Goal: Check status

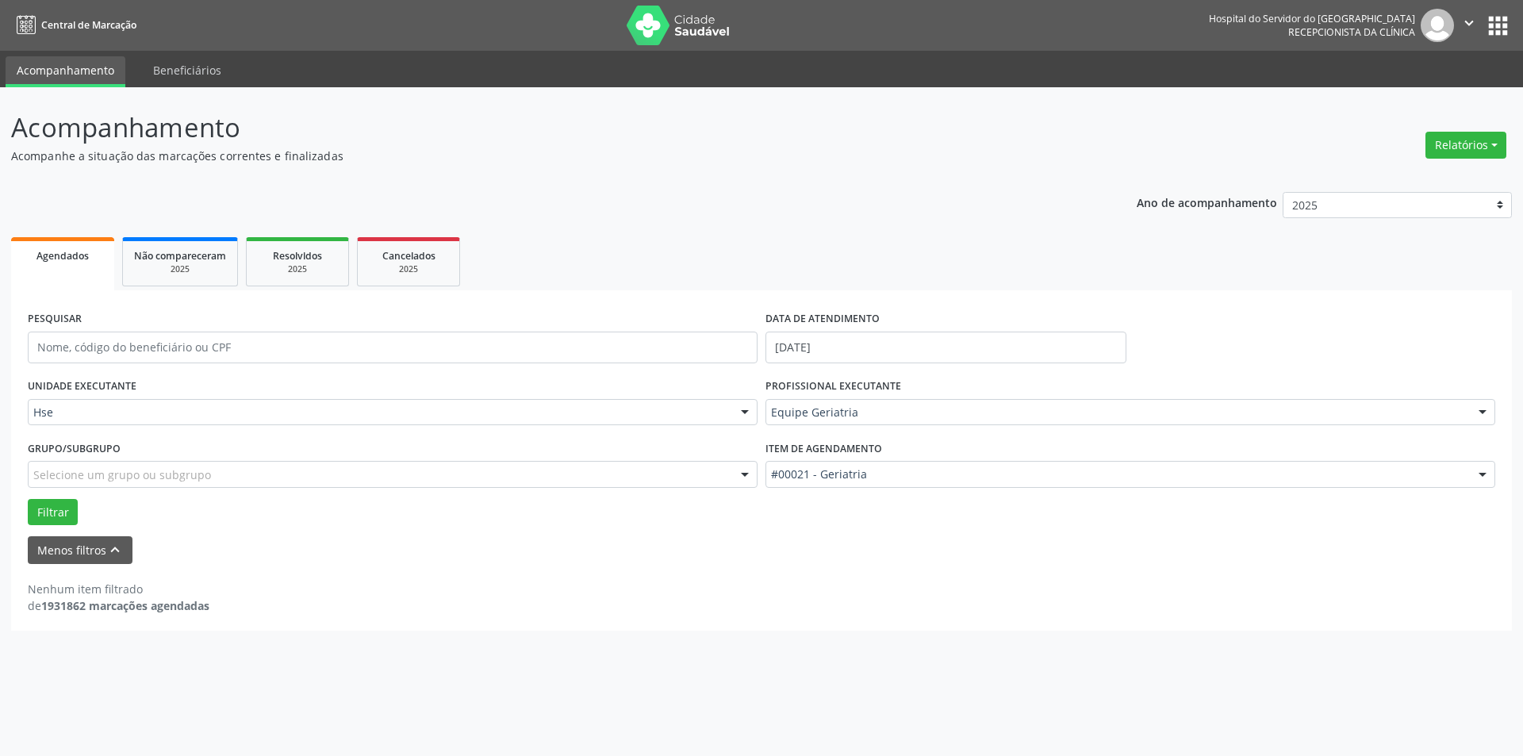
drag, startPoint x: 0, startPoint y: 0, endPoint x: 3, endPoint y: 654, distance: 654.4
click at [3, 654] on div "Acompanhamento Acompanhe a situação das marcações correntes e finalizadas Relat…" at bounding box center [761, 421] width 1523 height 669
click at [56, 513] on button "Filtrar" at bounding box center [53, 512] width 50 height 27
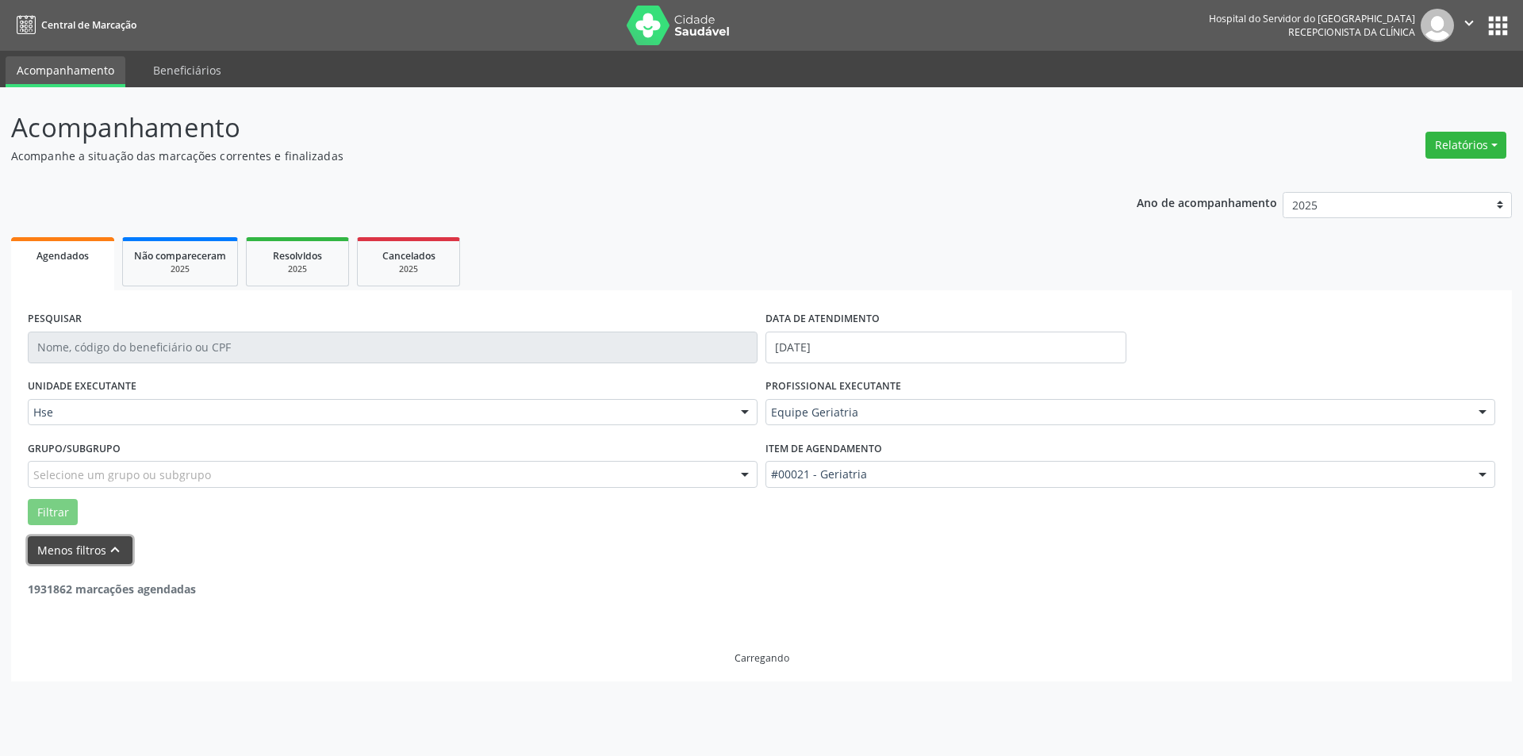
click at [66, 548] on button "Menos filtros keyboard_arrow_up" at bounding box center [80, 550] width 105 height 28
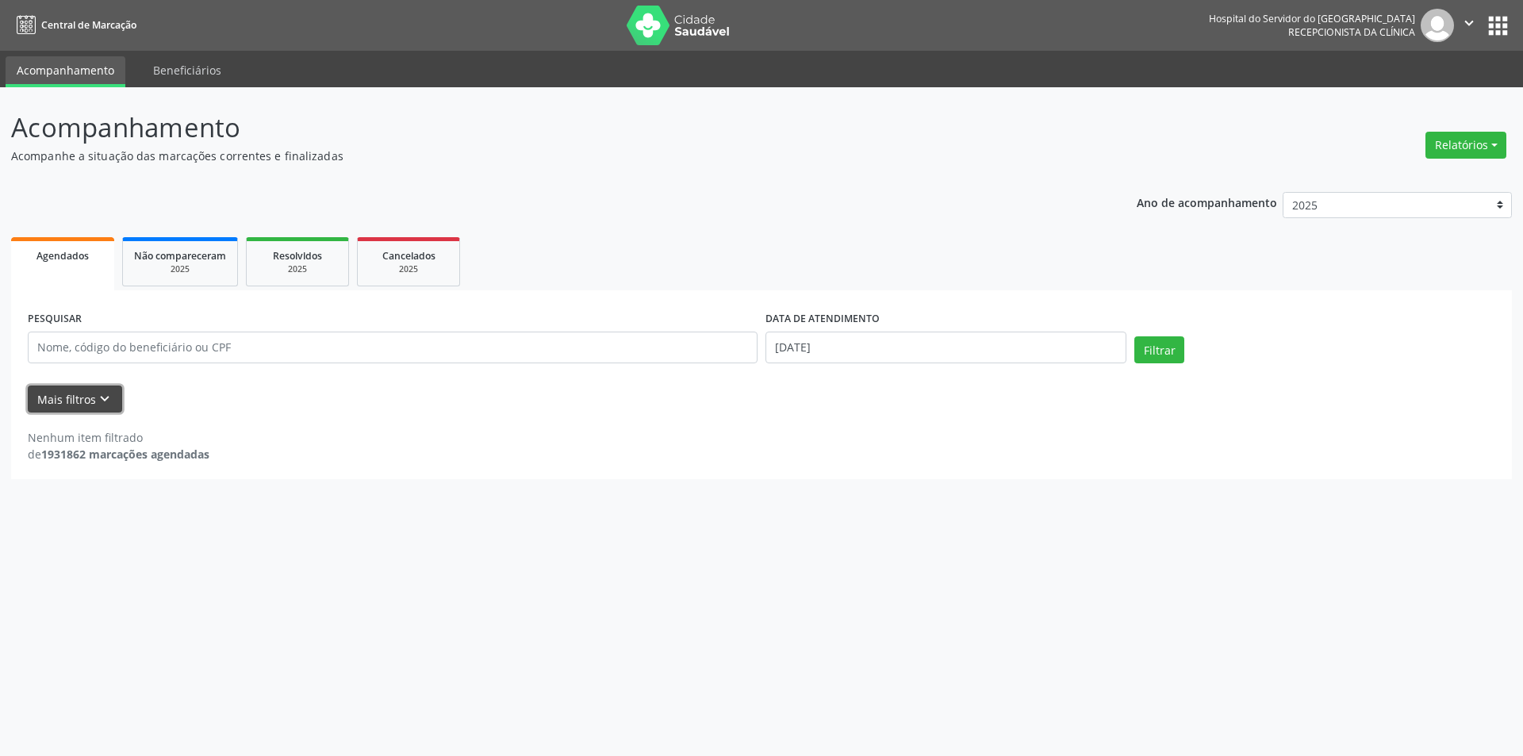
click at [83, 396] on button "Mais filtros keyboard_arrow_down" at bounding box center [75, 399] width 94 height 28
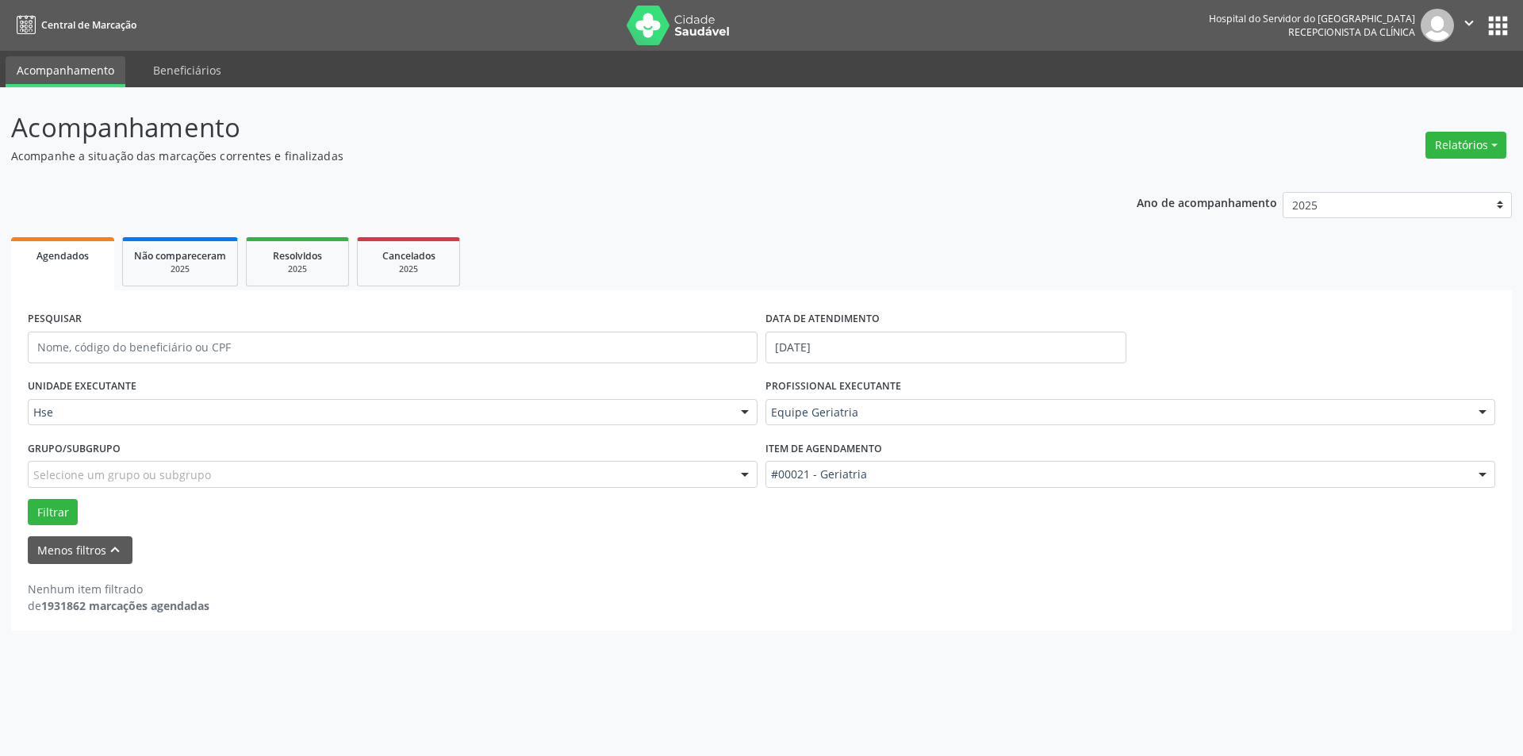
click at [742, 410] on div at bounding box center [745, 413] width 24 height 27
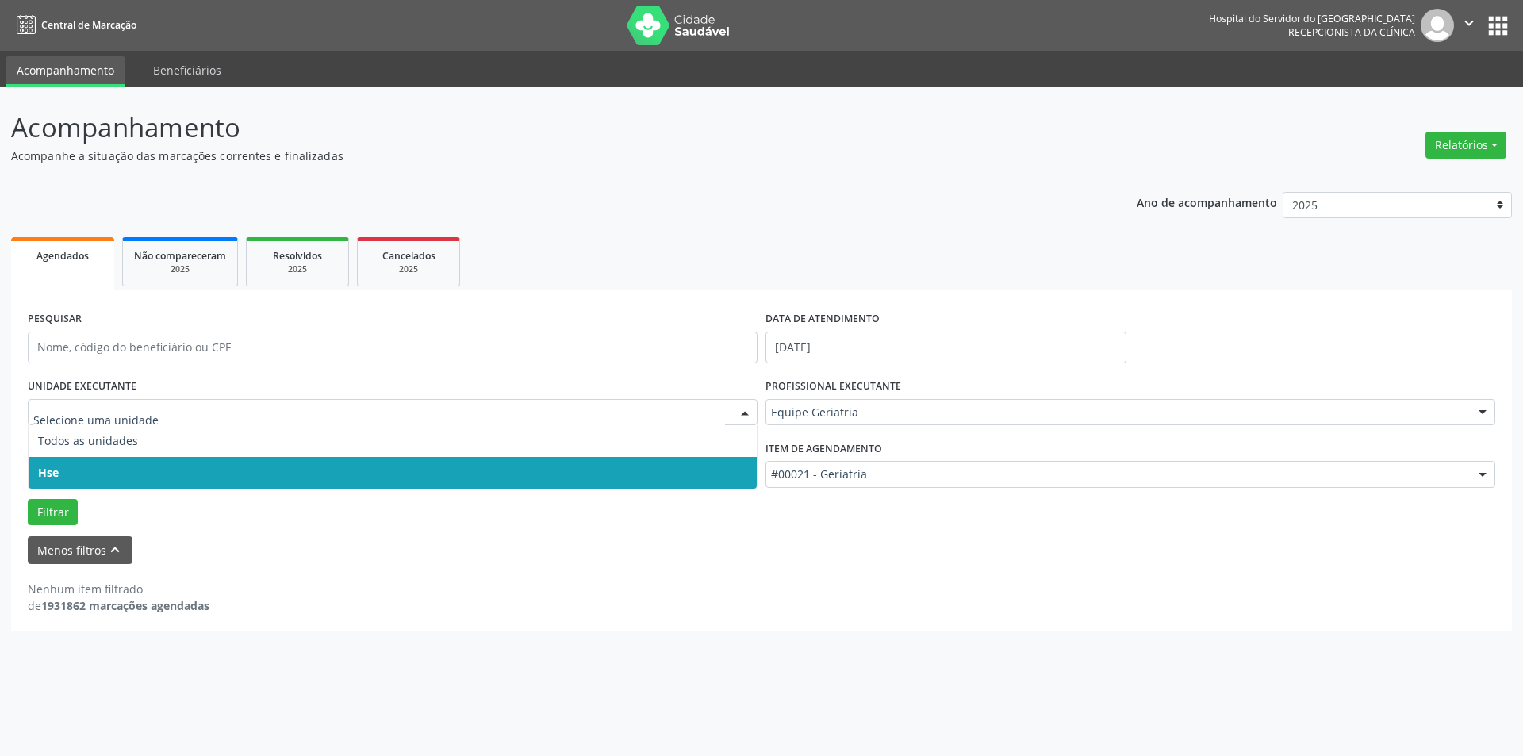
click at [737, 478] on span "Hse" at bounding box center [393, 473] width 728 height 32
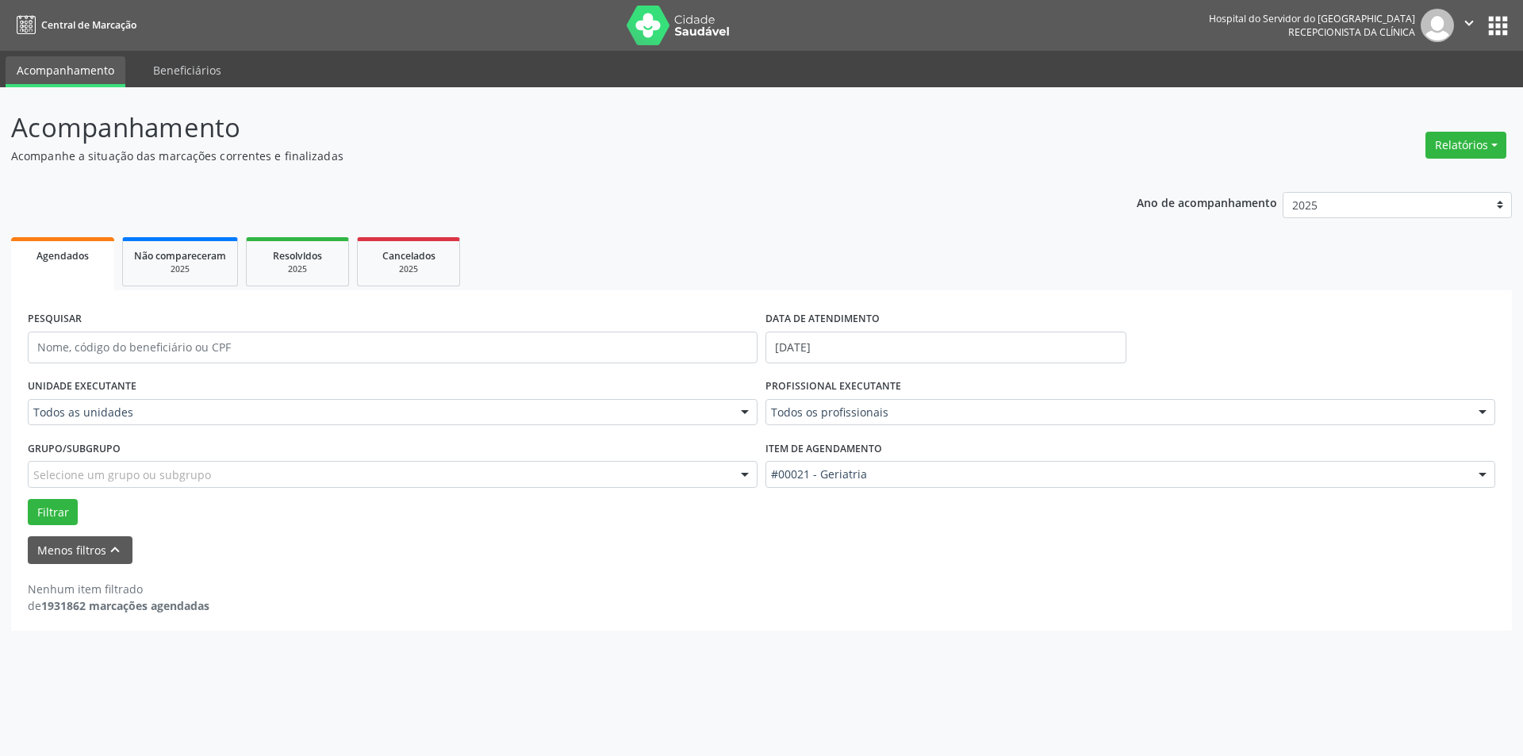
click at [749, 407] on div at bounding box center [745, 413] width 24 height 27
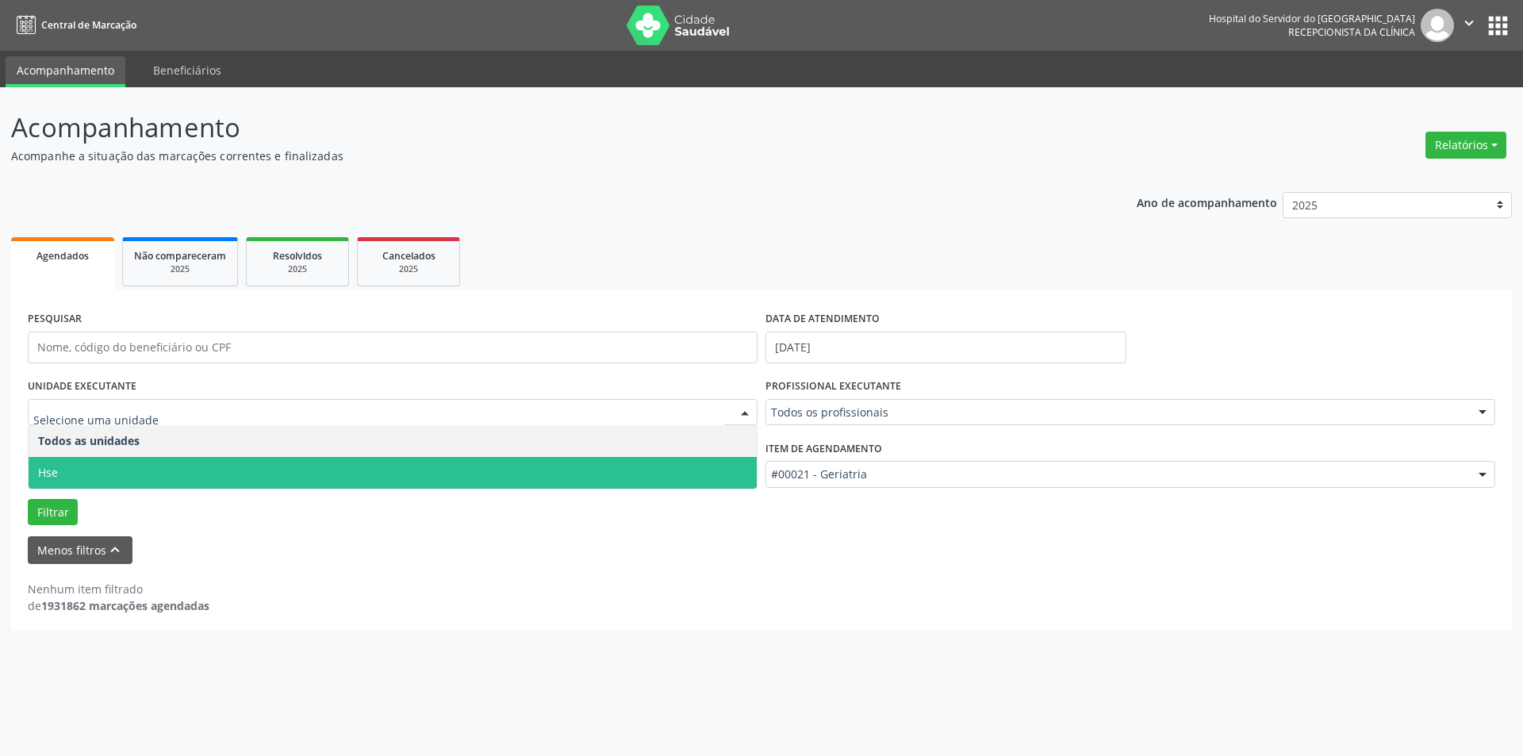
click at [729, 466] on span "Hse" at bounding box center [393, 473] width 728 height 32
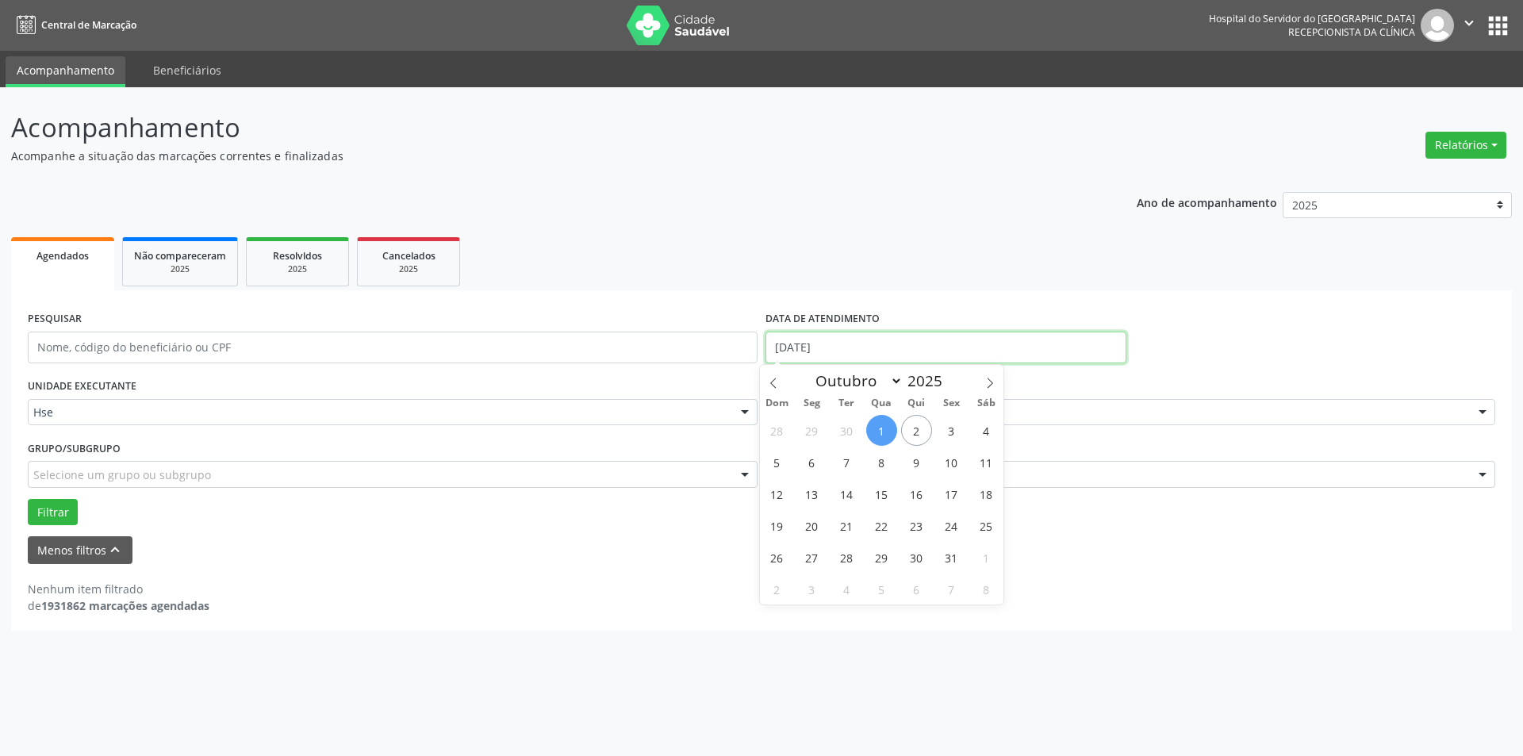
click at [828, 346] on input "[DATE]" at bounding box center [945, 348] width 361 height 32
click at [918, 430] on span "2" at bounding box center [916, 430] width 31 height 31
type input "[DATE]"
click at [918, 430] on span "2" at bounding box center [916, 430] width 31 height 31
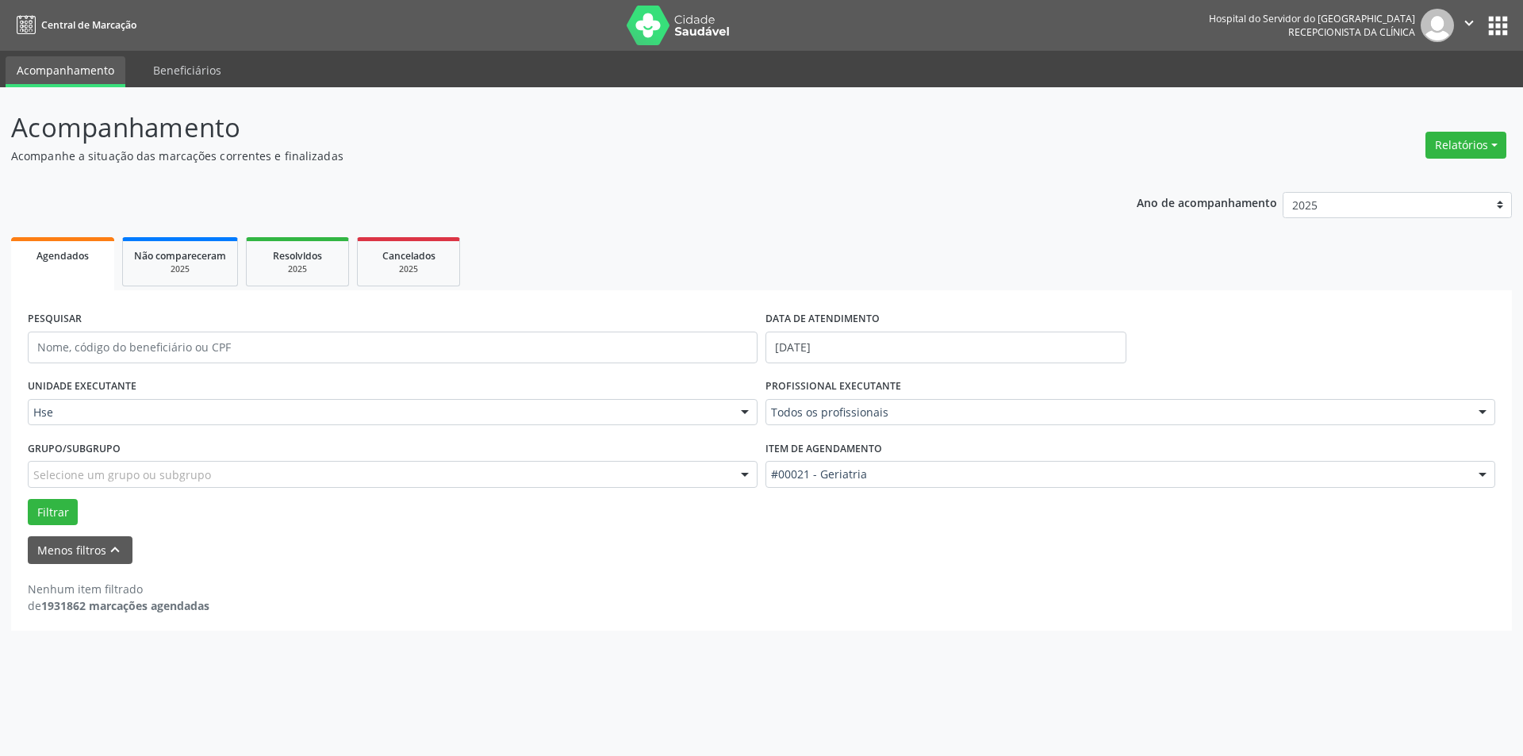
click at [1479, 412] on div at bounding box center [1483, 413] width 24 height 27
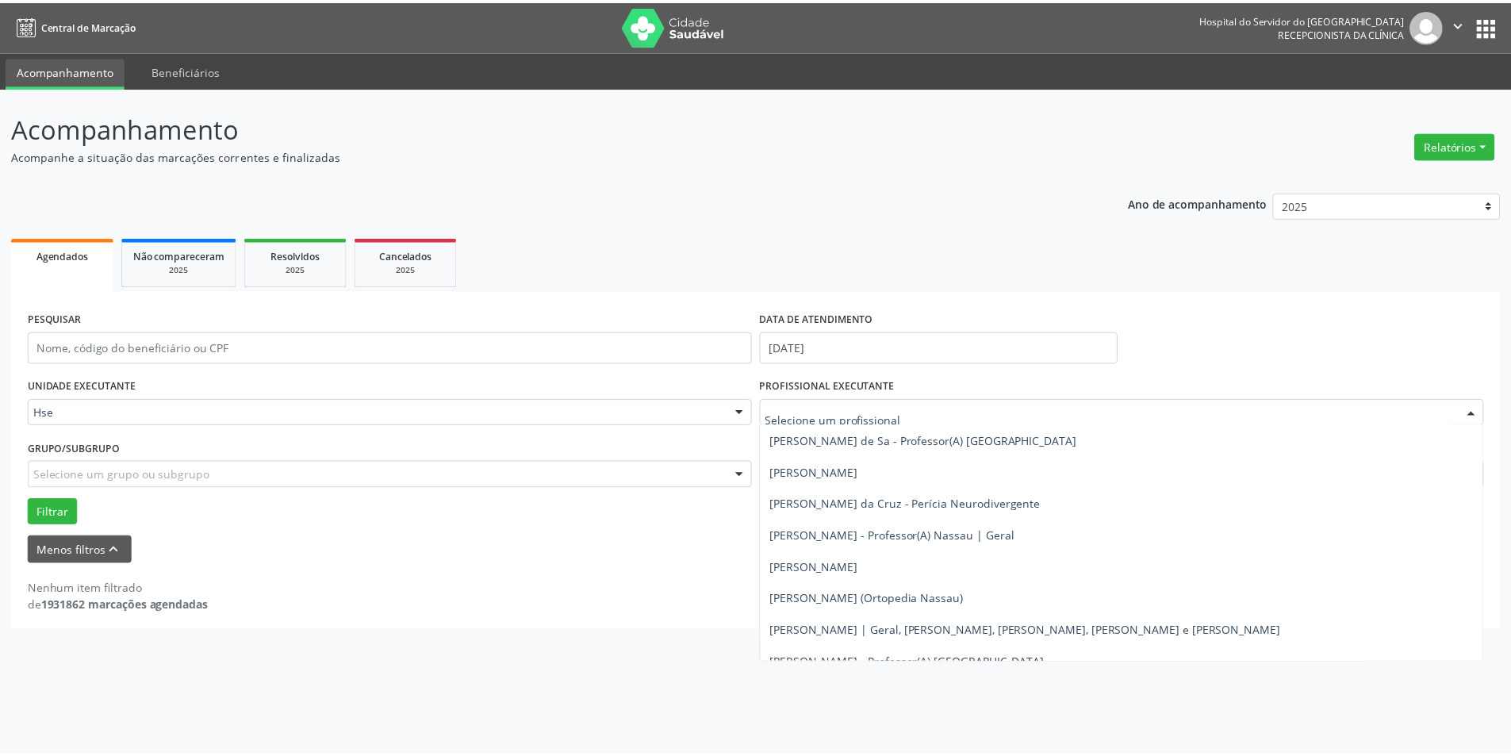
scroll to position [222, 0]
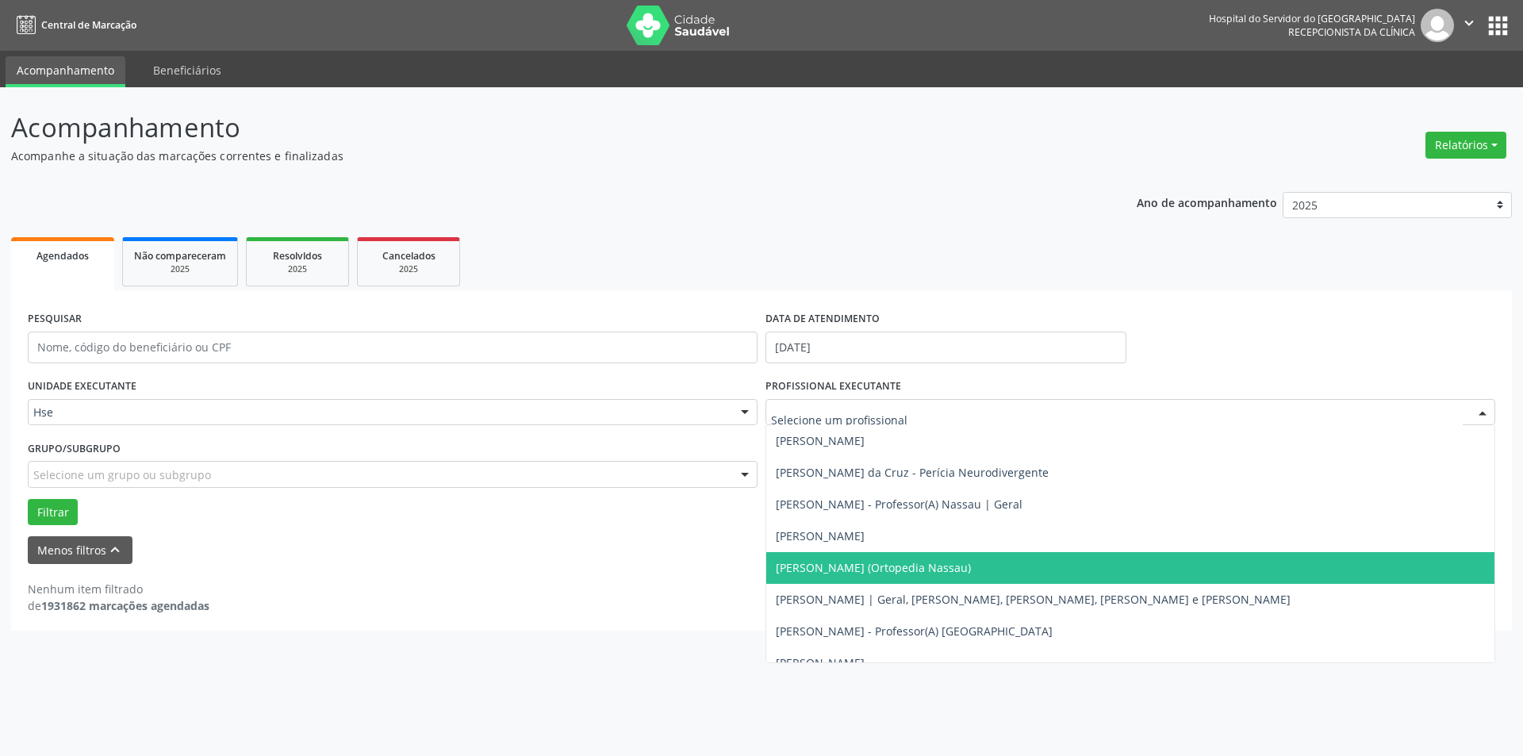
click at [887, 566] on span "[PERSON_NAME] (Ortopedia Nassau)" at bounding box center [873, 567] width 195 height 15
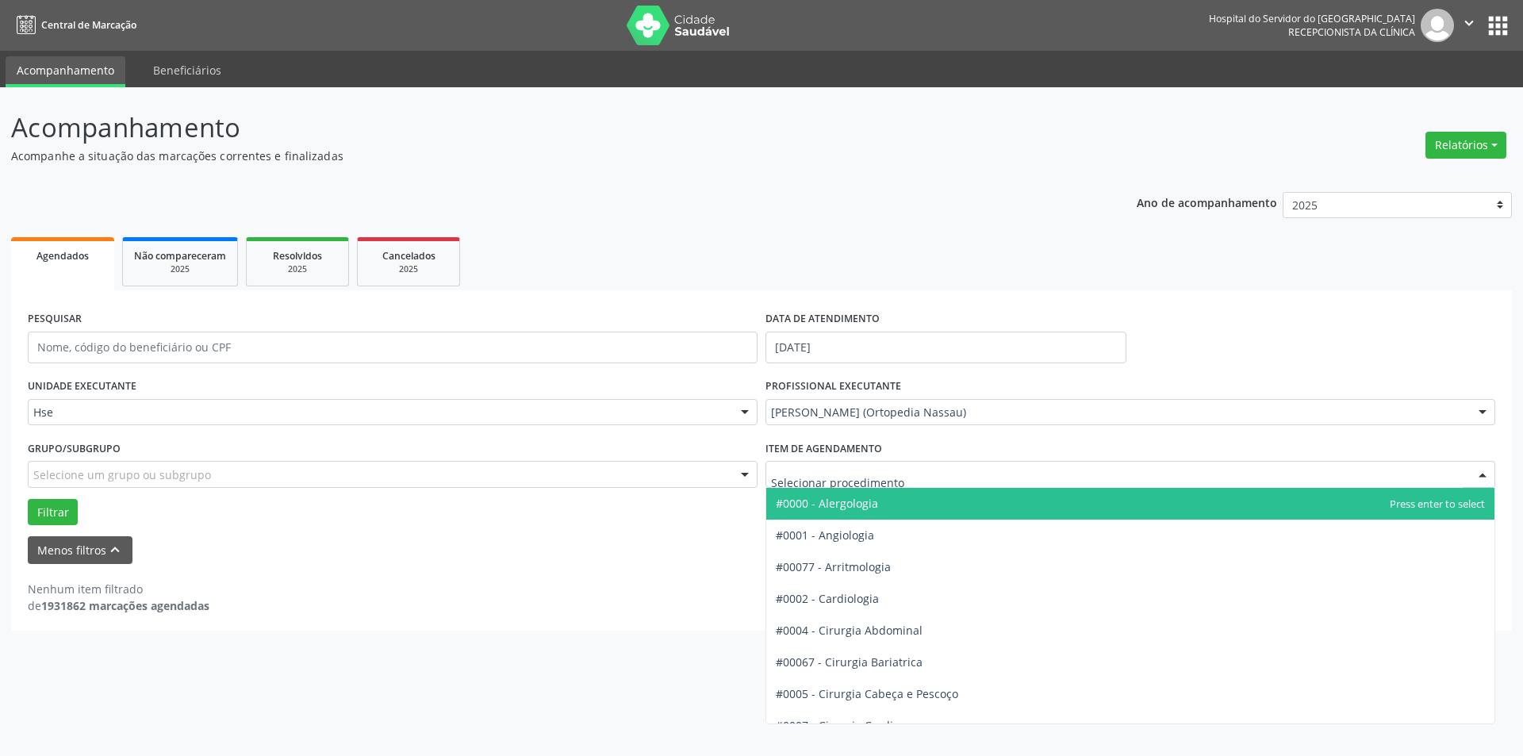
click at [1482, 474] on div at bounding box center [1483, 475] width 24 height 27
type input "ort"
click at [888, 500] on span "#00044 - Ortopedia" at bounding box center [1130, 504] width 728 height 32
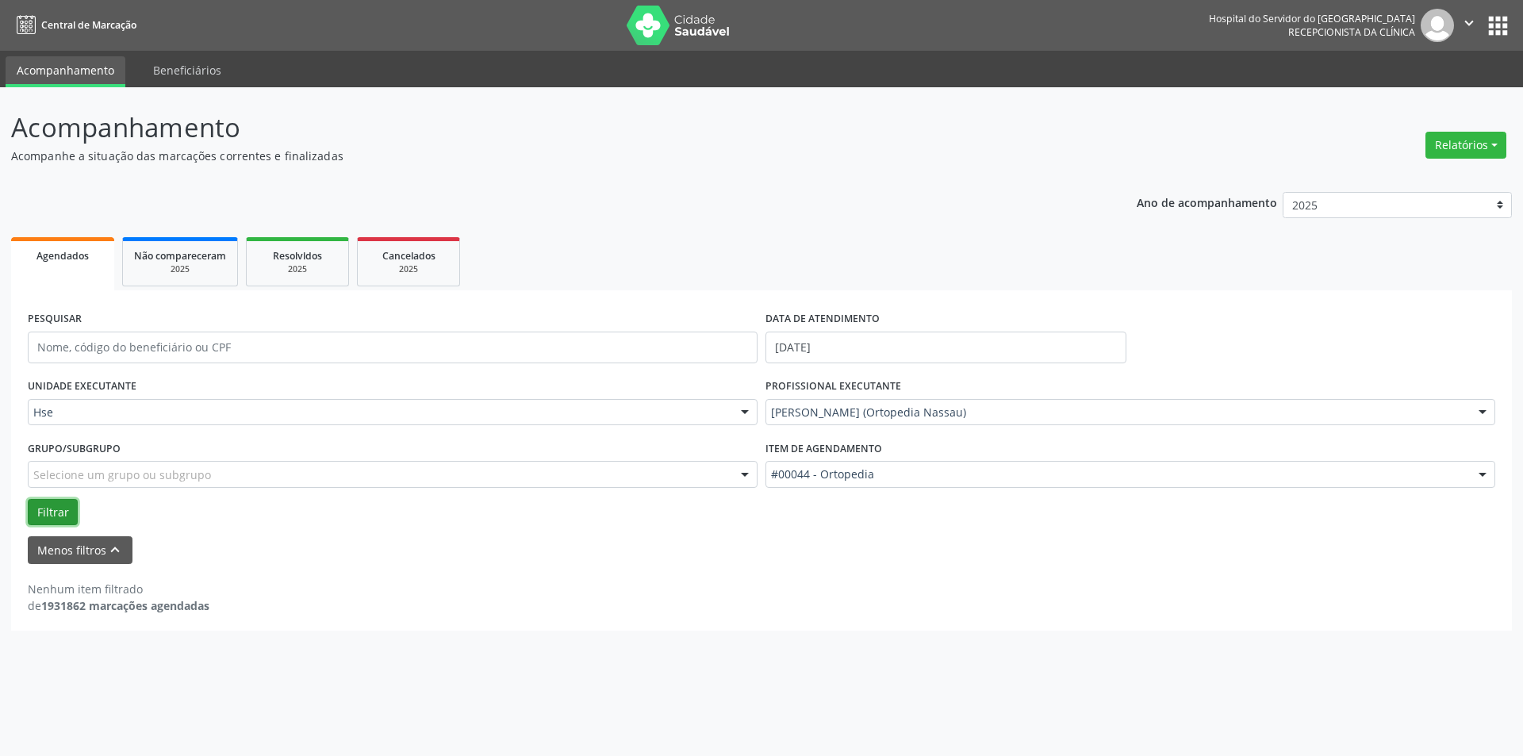
click at [58, 509] on button "Filtrar" at bounding box center [53, 512] width 50 height 27
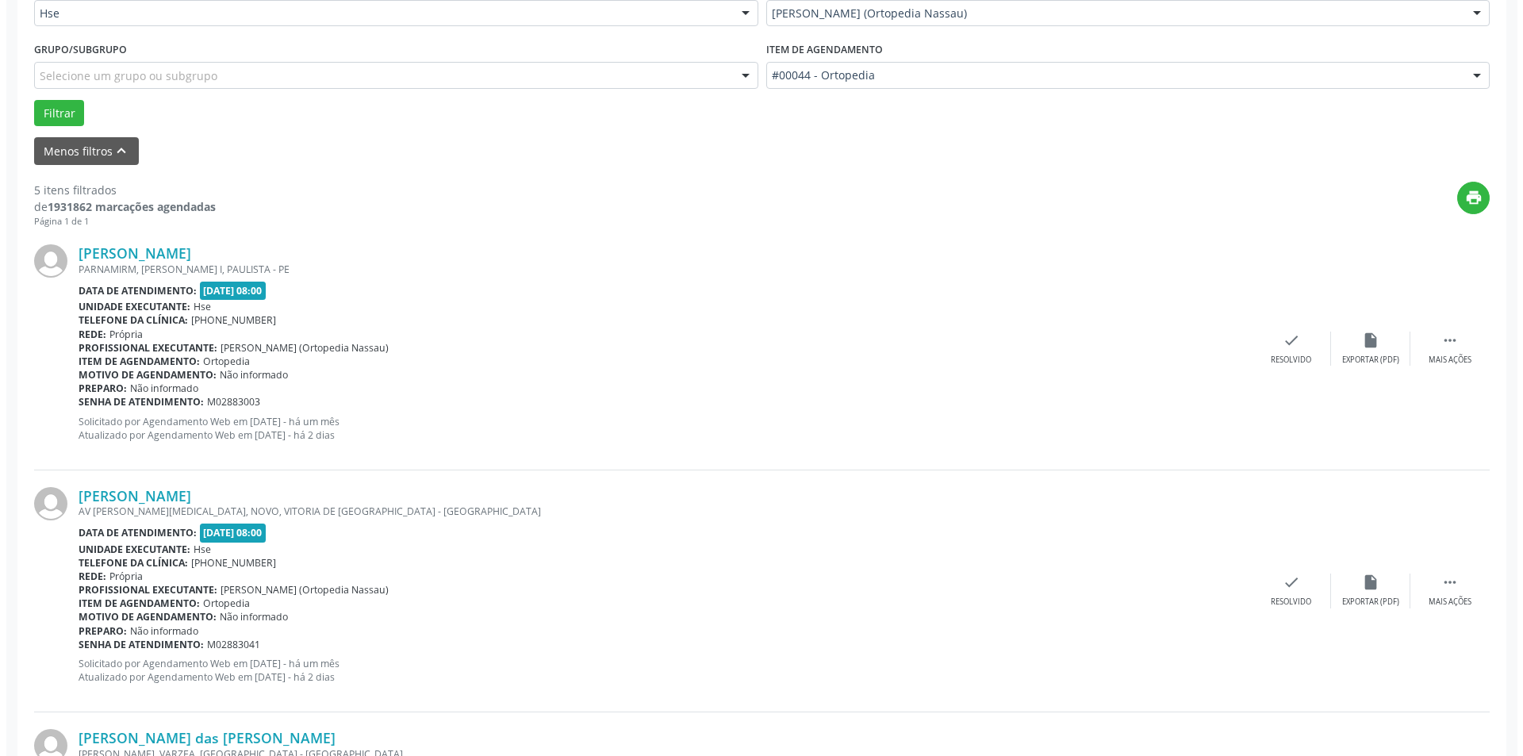
scroll to position [409, 0]
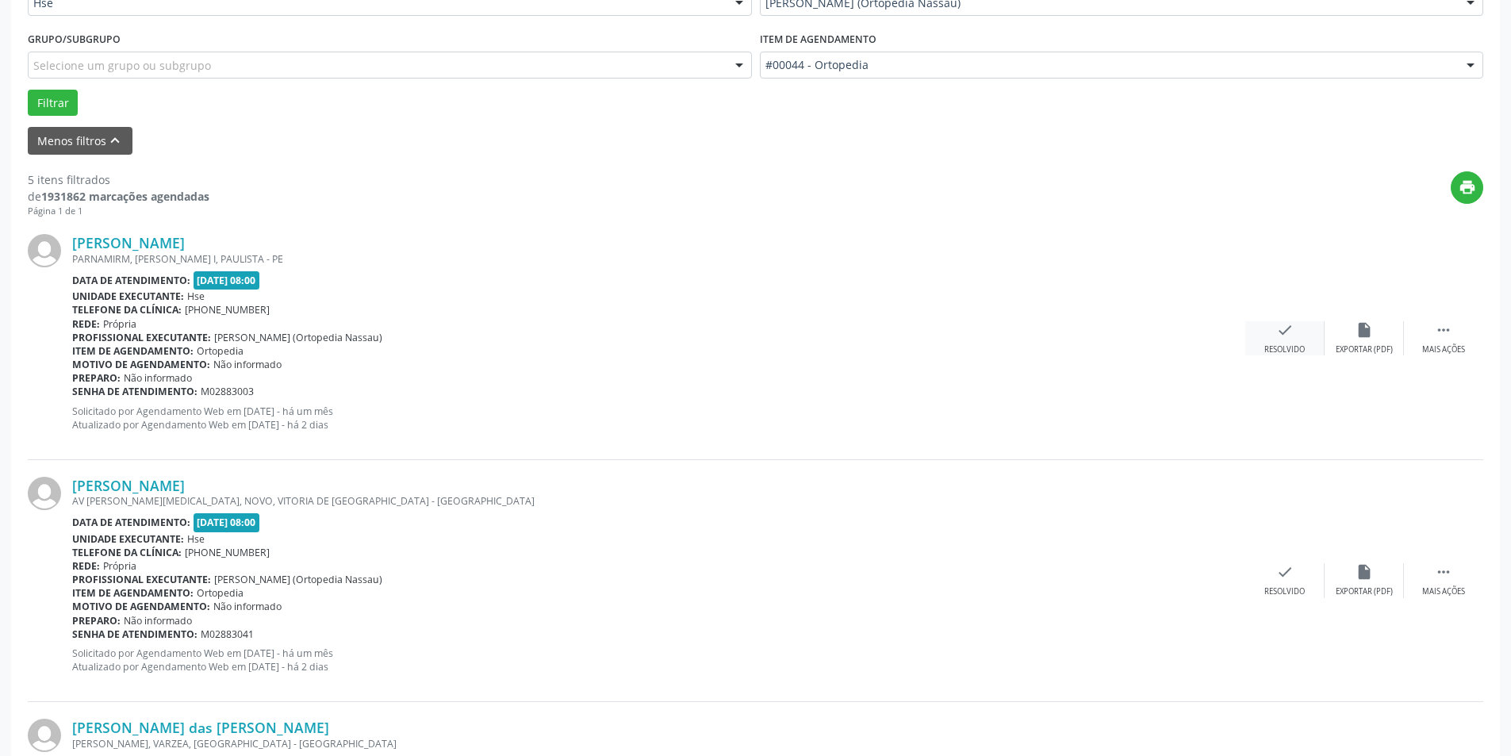
click at [1283, 344] on div "Resolvido" at bounding box center [1284, 349] width 40 height 11
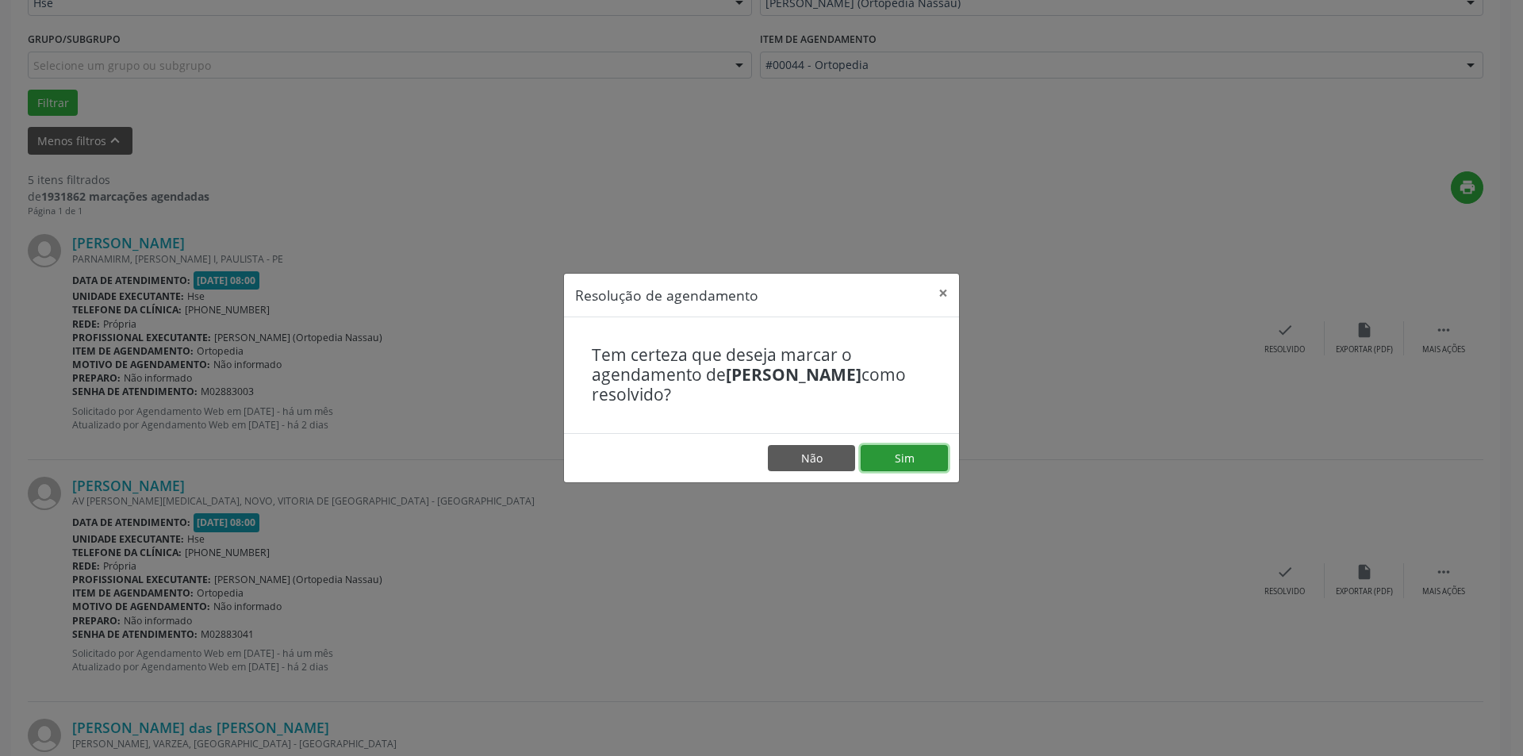
click at [915, 452] on button "Sim" at bounding box center [904, 458] width 87 height 27
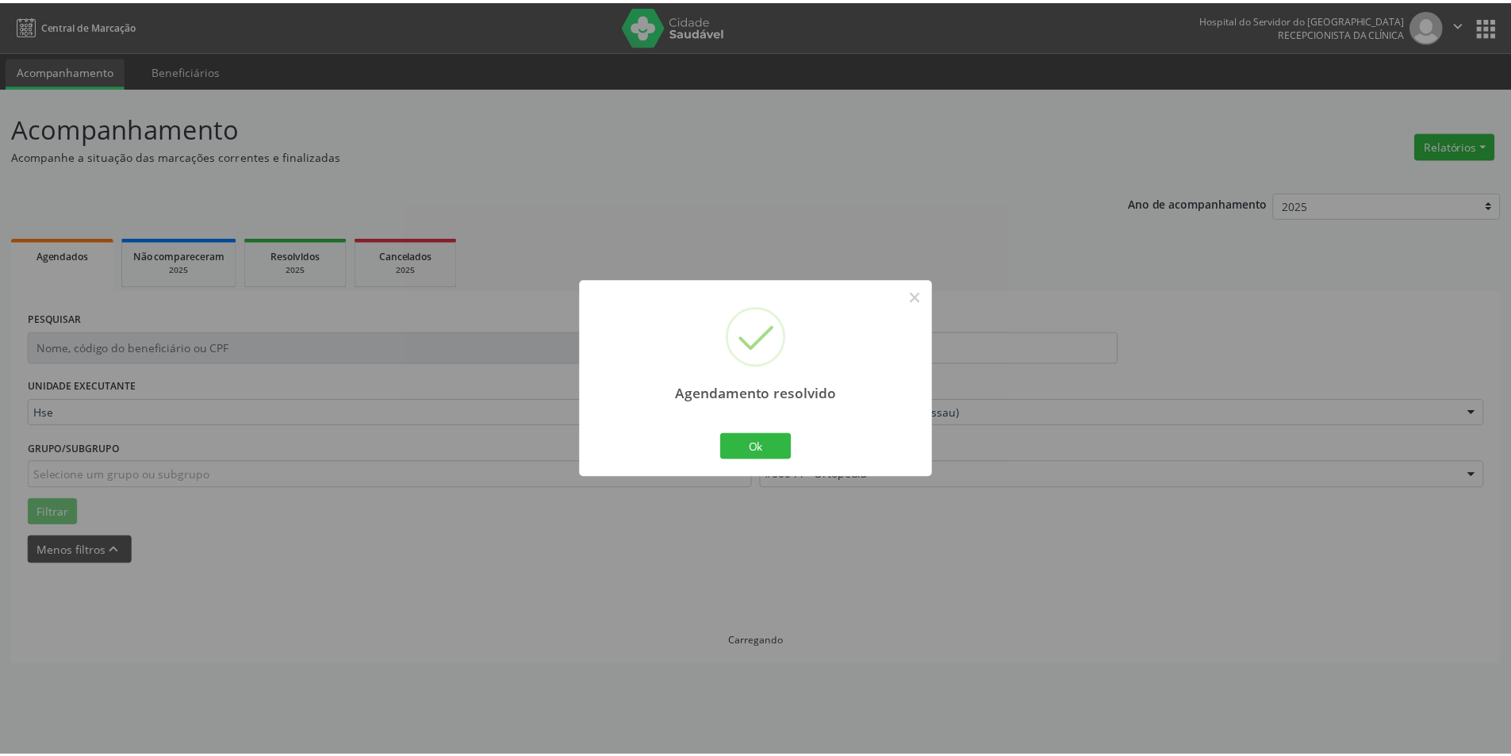
scroll to position [0, 0]
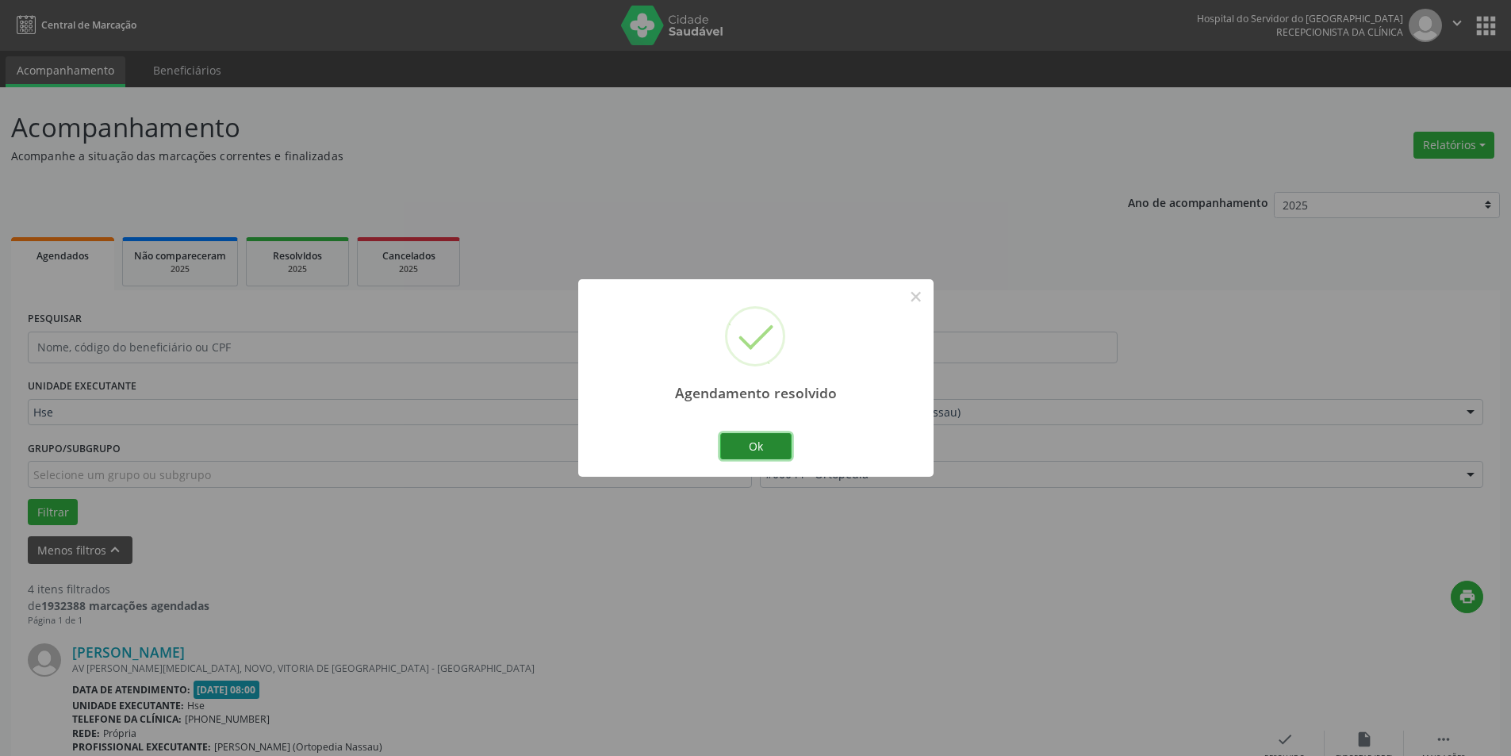
click at [774, 442] on button "Ok" at bounding box center [755, 446] width 71 height 27
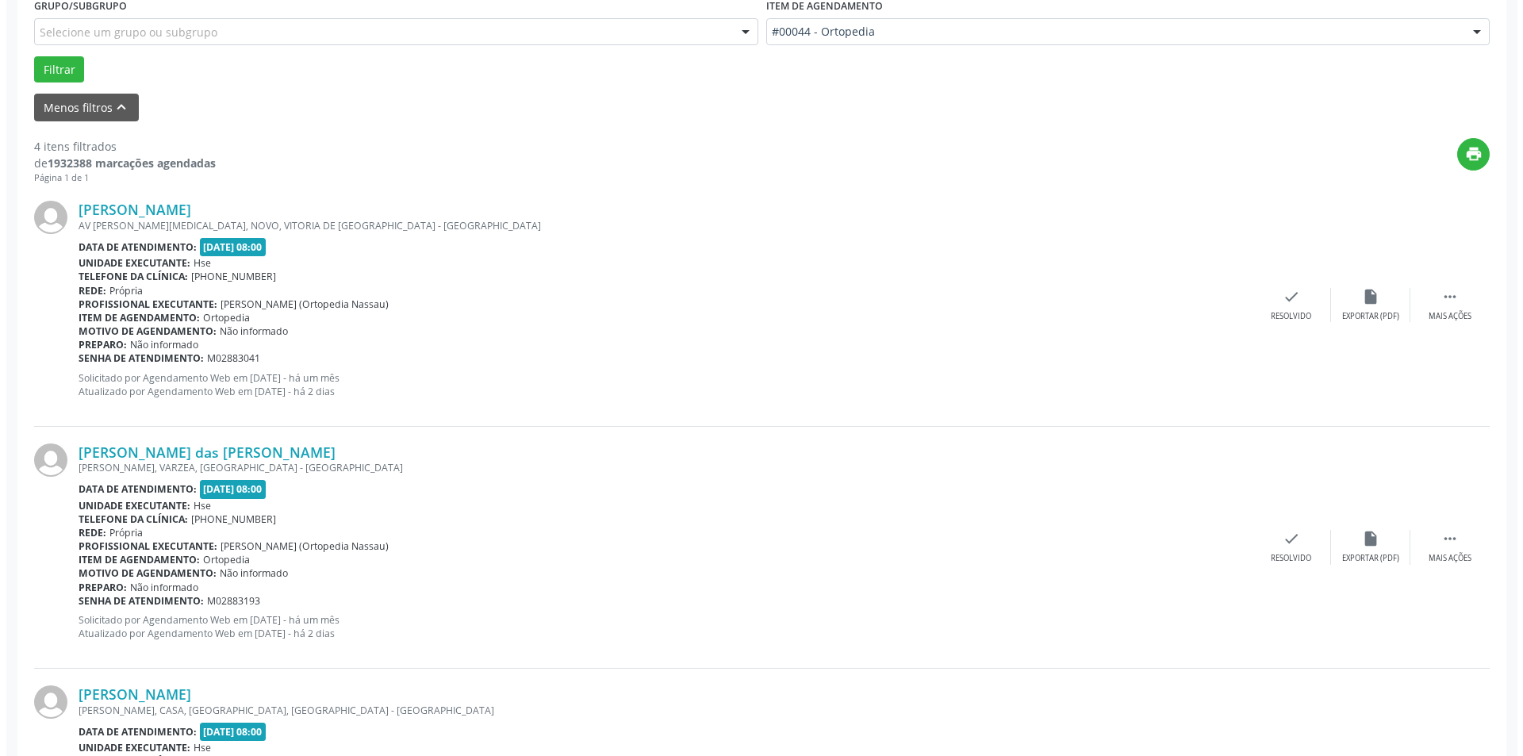
scroll to position [447, 0]
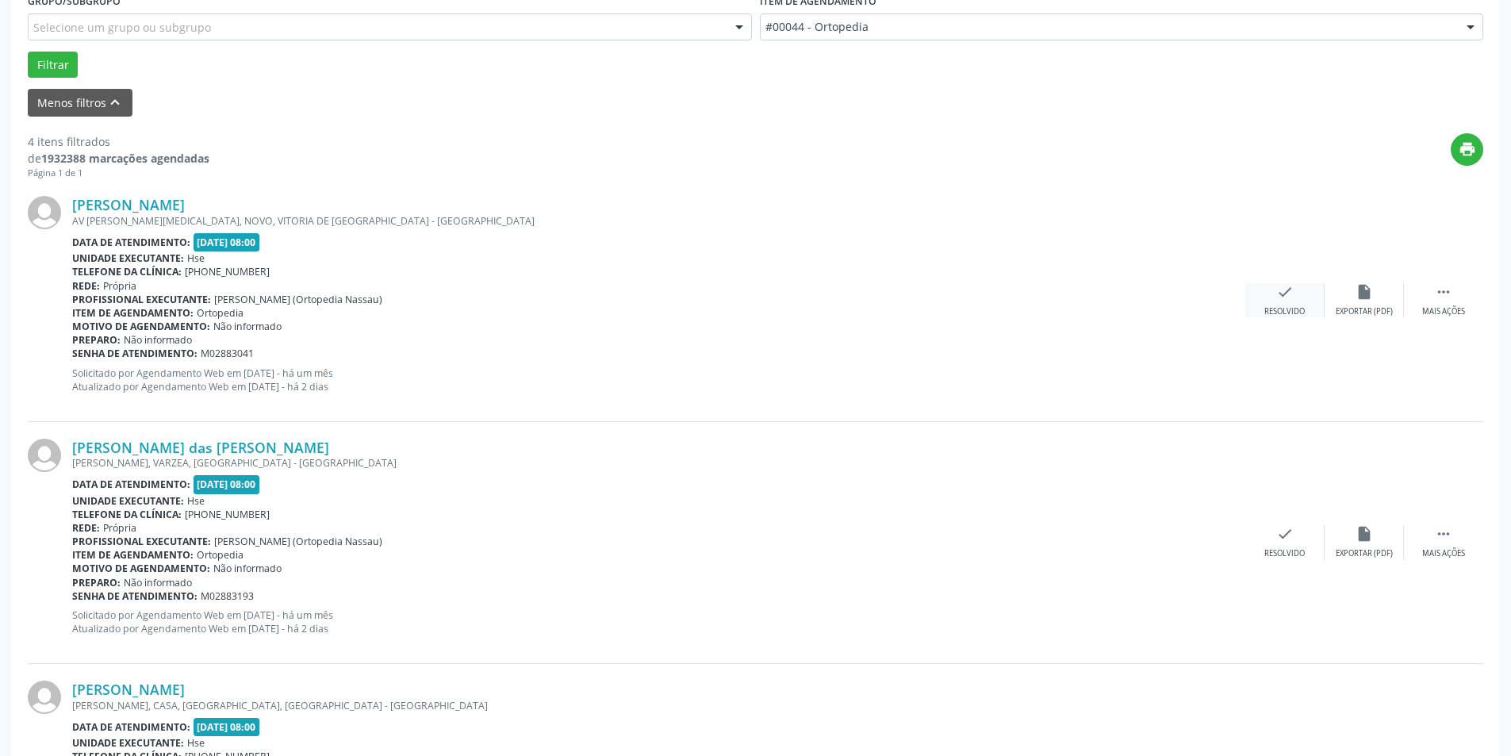
click at [1284, 301] on icon "check" at bounding box center [1284, 291] width 17 height 17
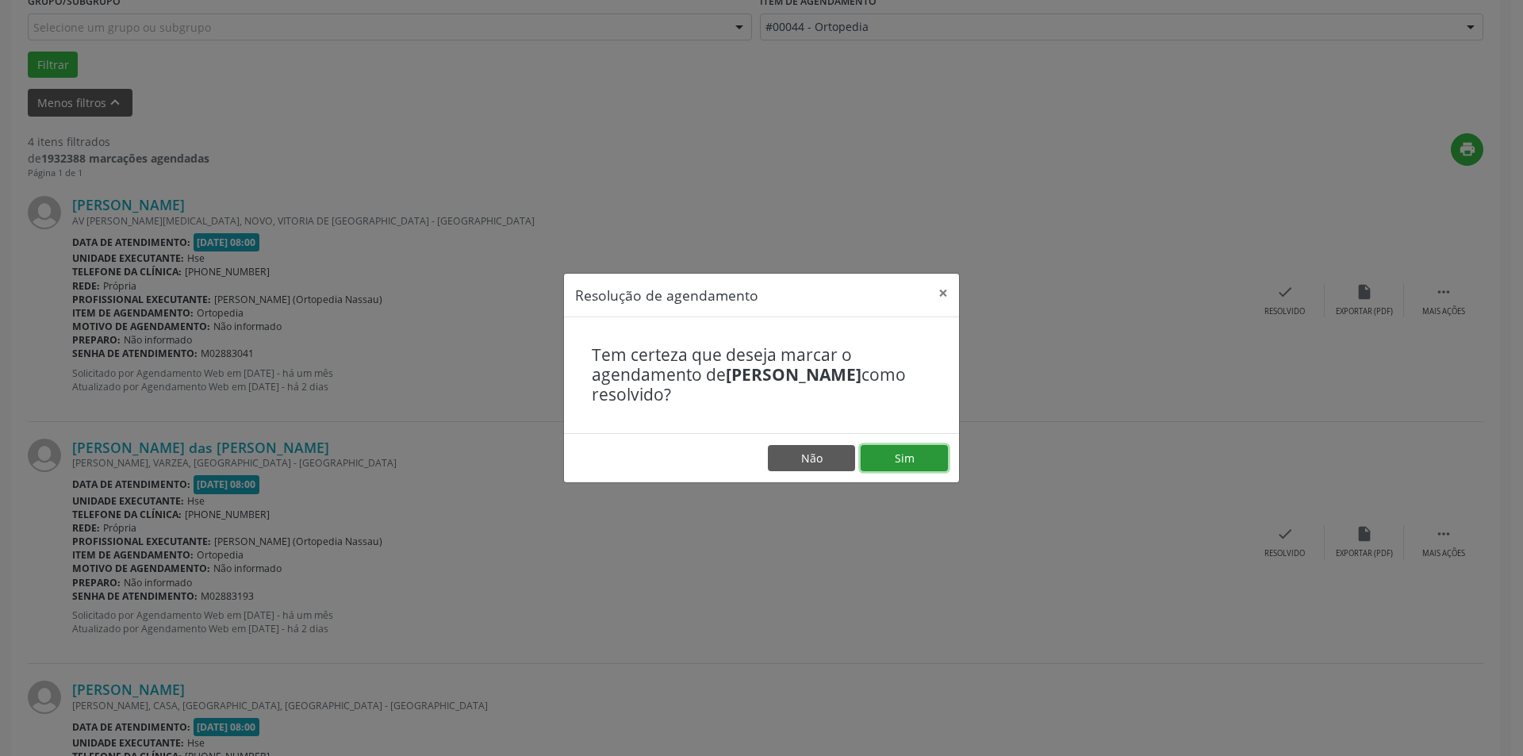
click at [916, 454] on button "Sim" at bounding box center [904, 458] width 87 height 27
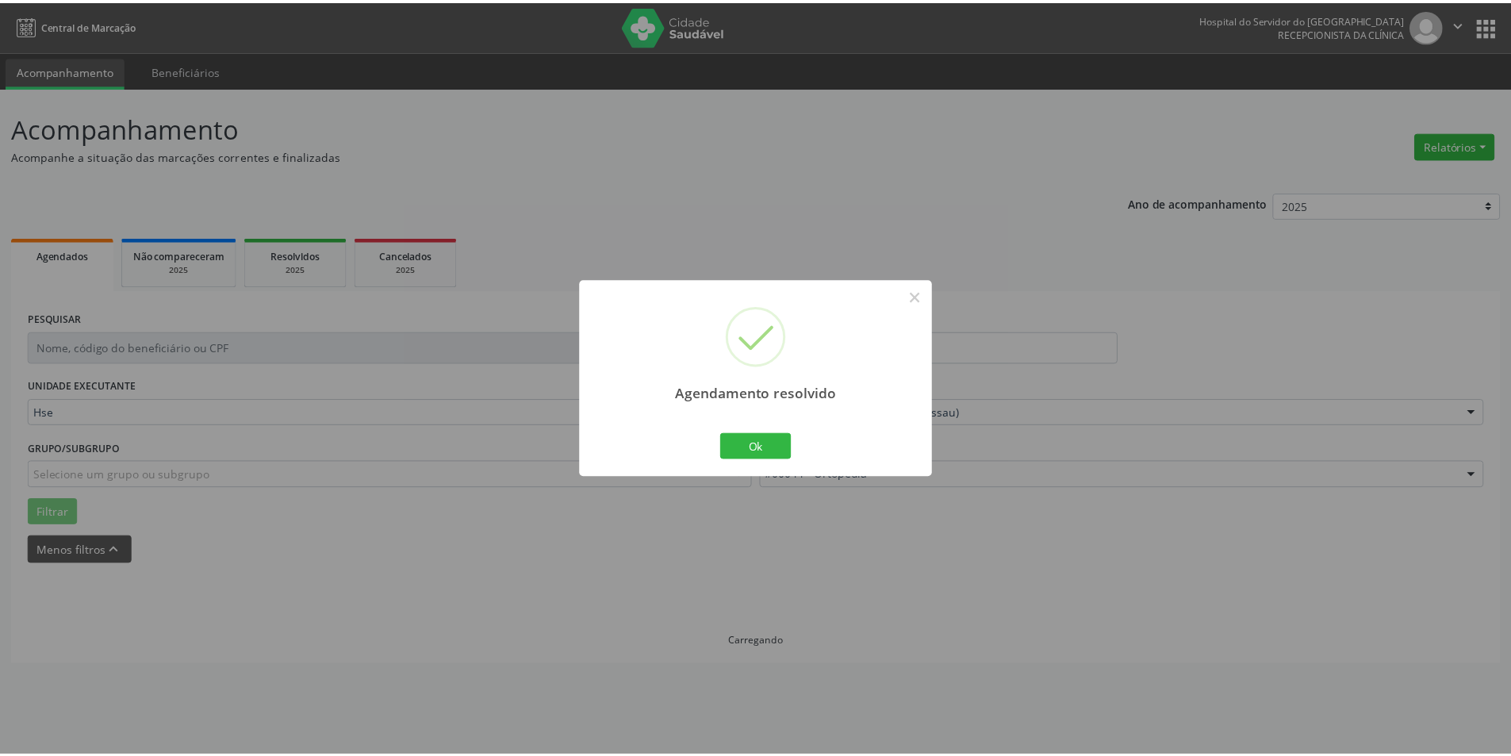
scroll to position [0, 0]
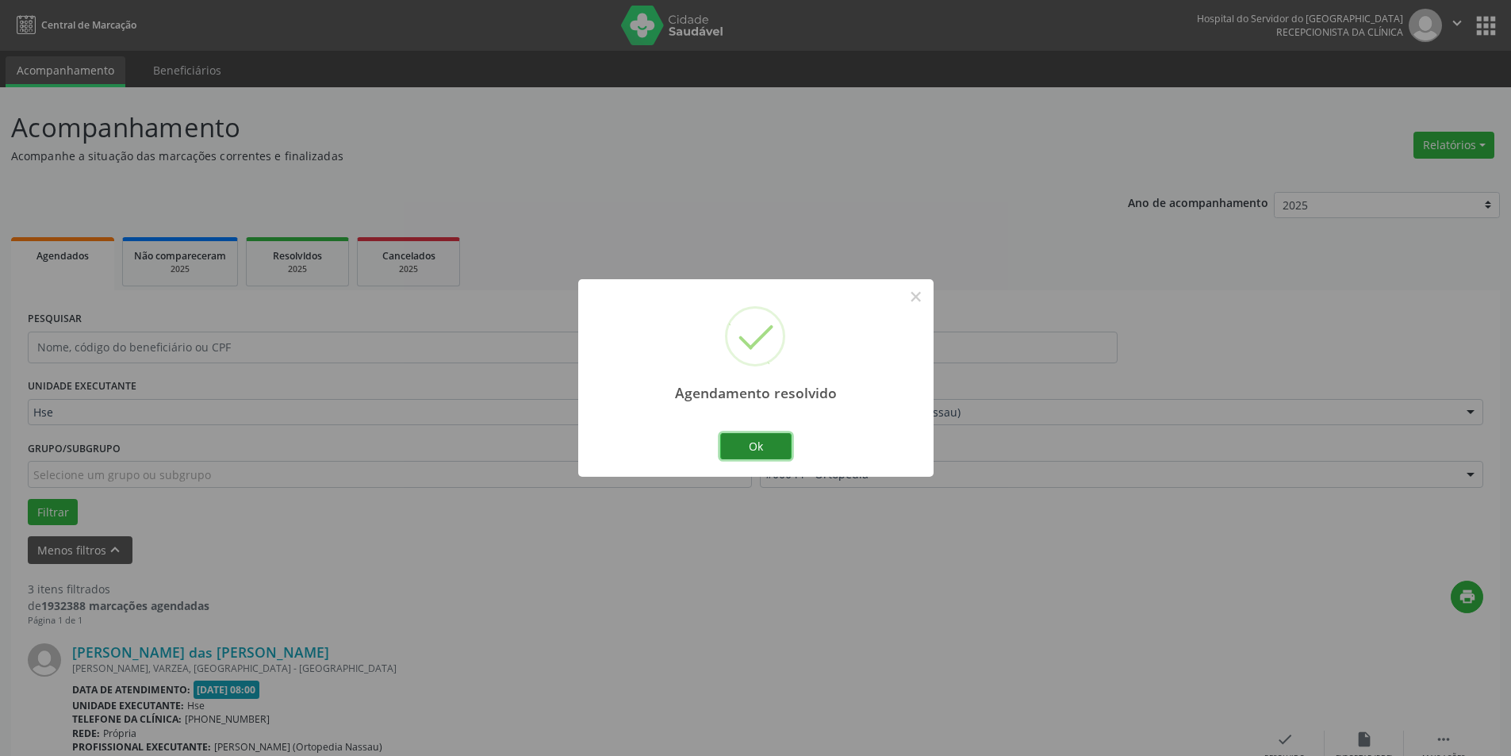
click at [765, 443] on button "Ok" at bounding box center [755, 446] width 71 height 27
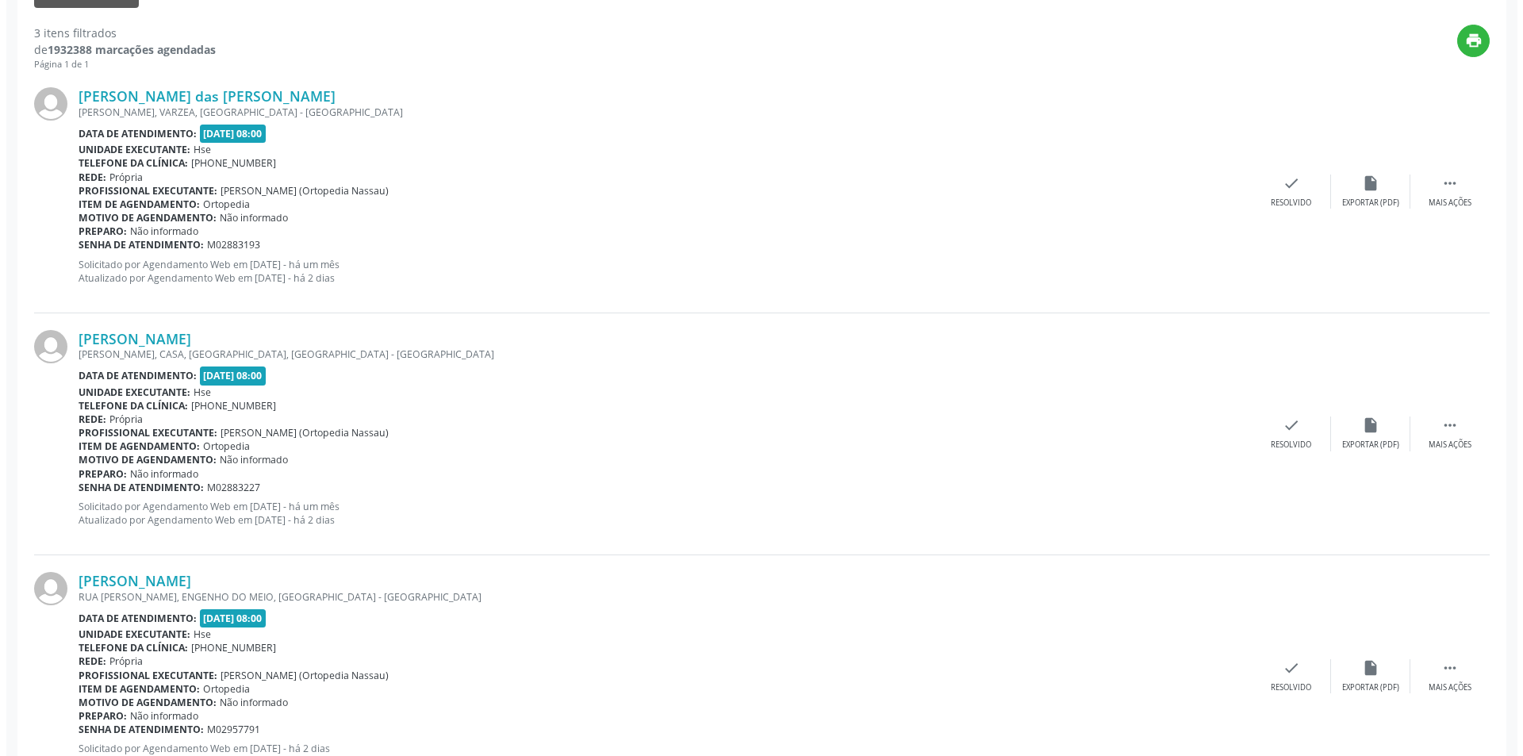
scroll to position [558, 0]
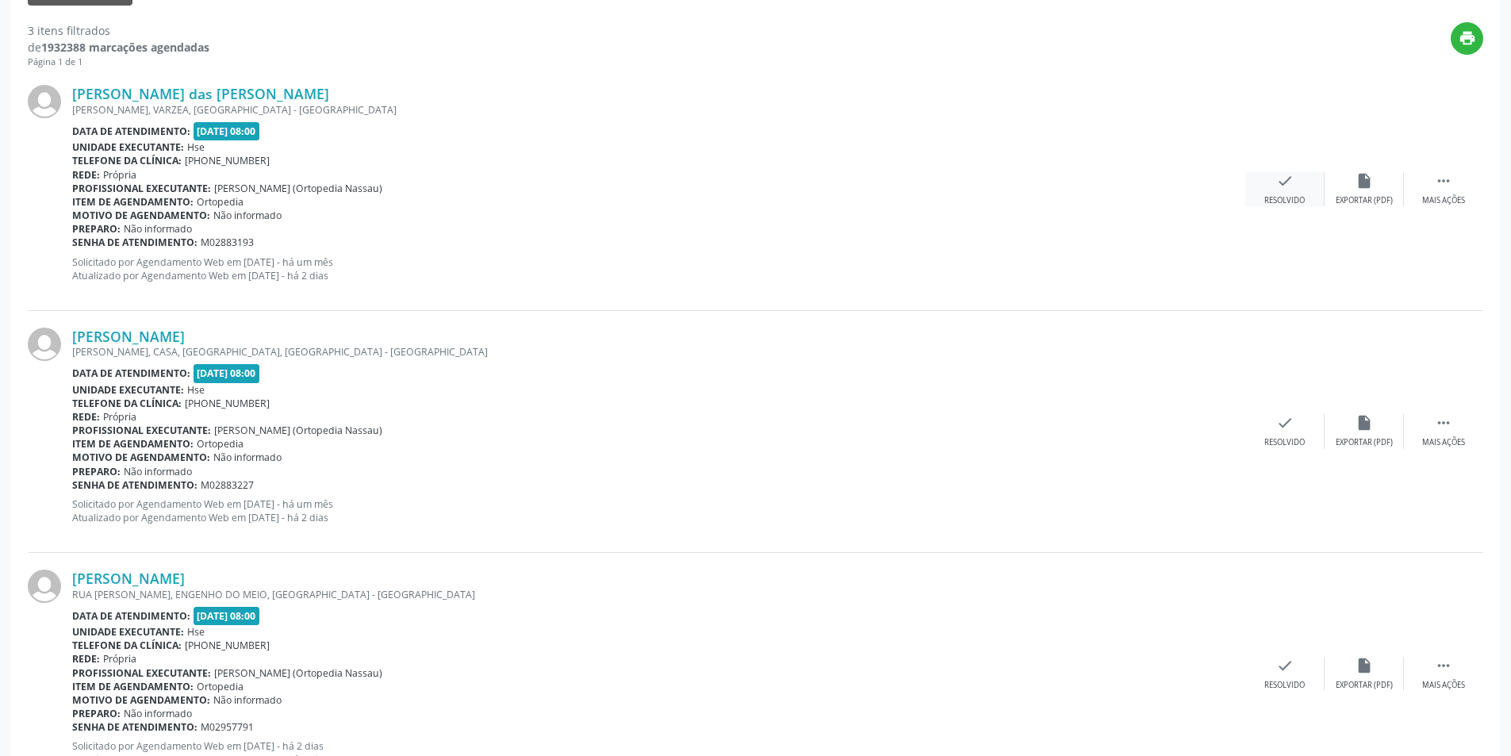
click at [1288, 192] on div "check Resolvido" at bounding box center [1284, 189] width 79 height 34
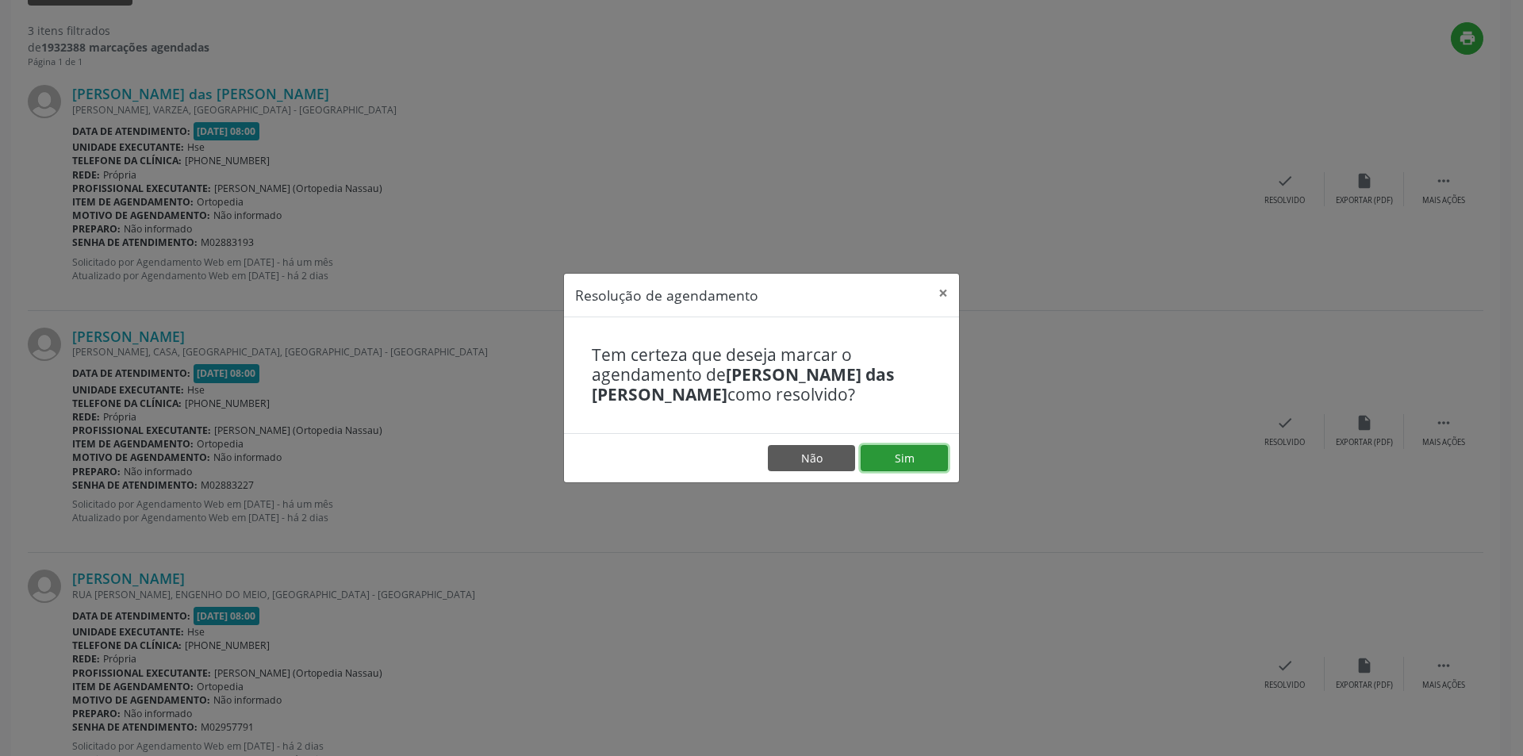
click at [922, 459] on button "Sim" at bounding box center [904, 458] width 87 height 27
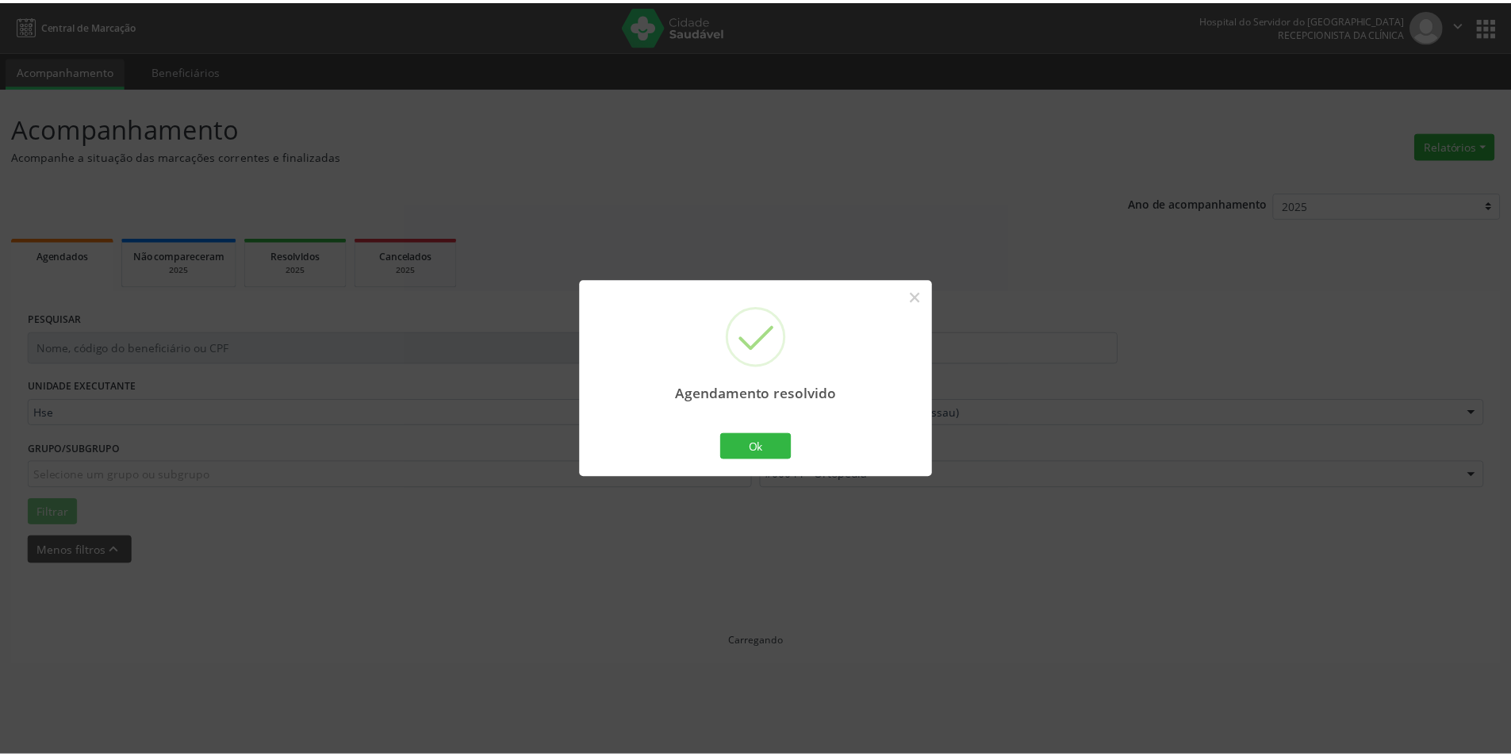
scroll to position [0, 0]
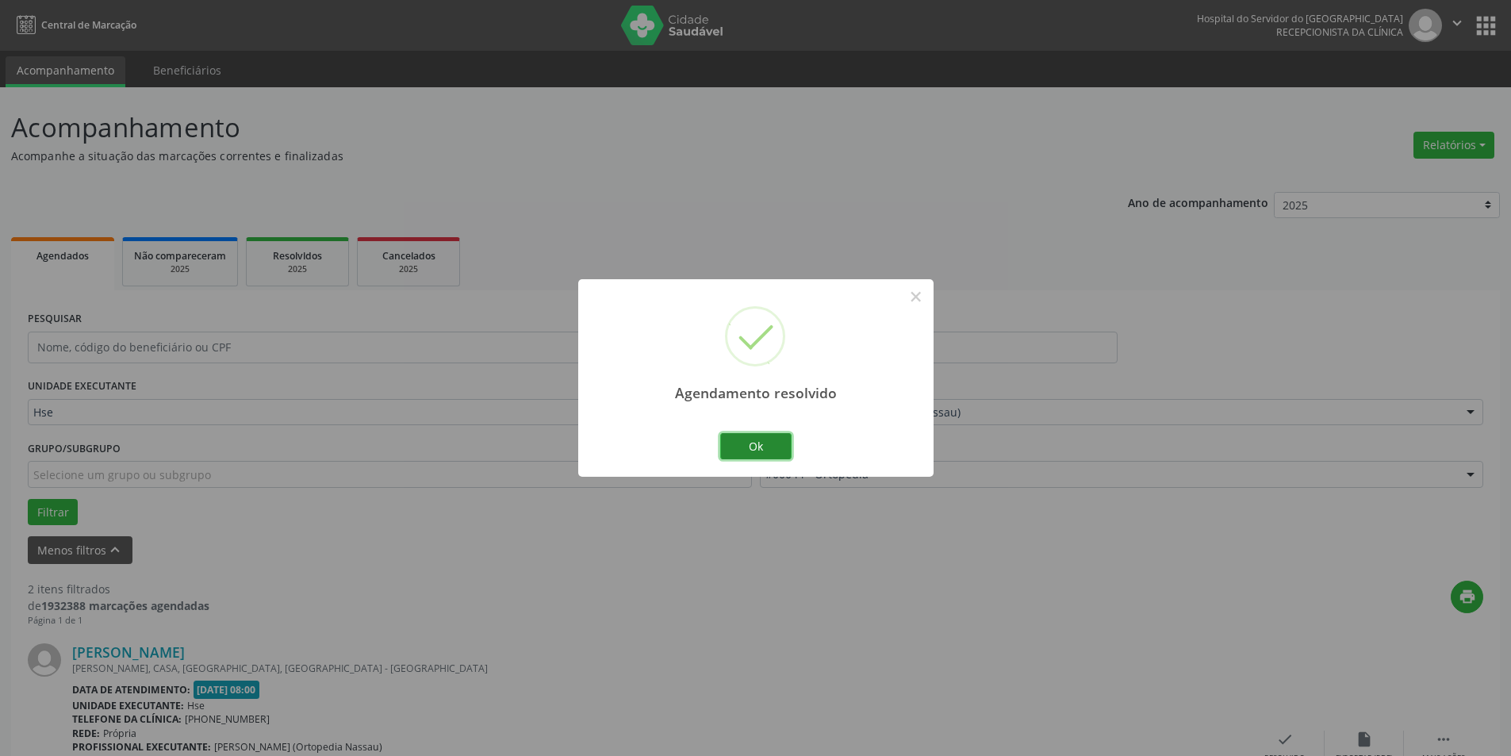
click at [769, 439] on button "Ok" at bounding box center [755, 446] width 71 height 27
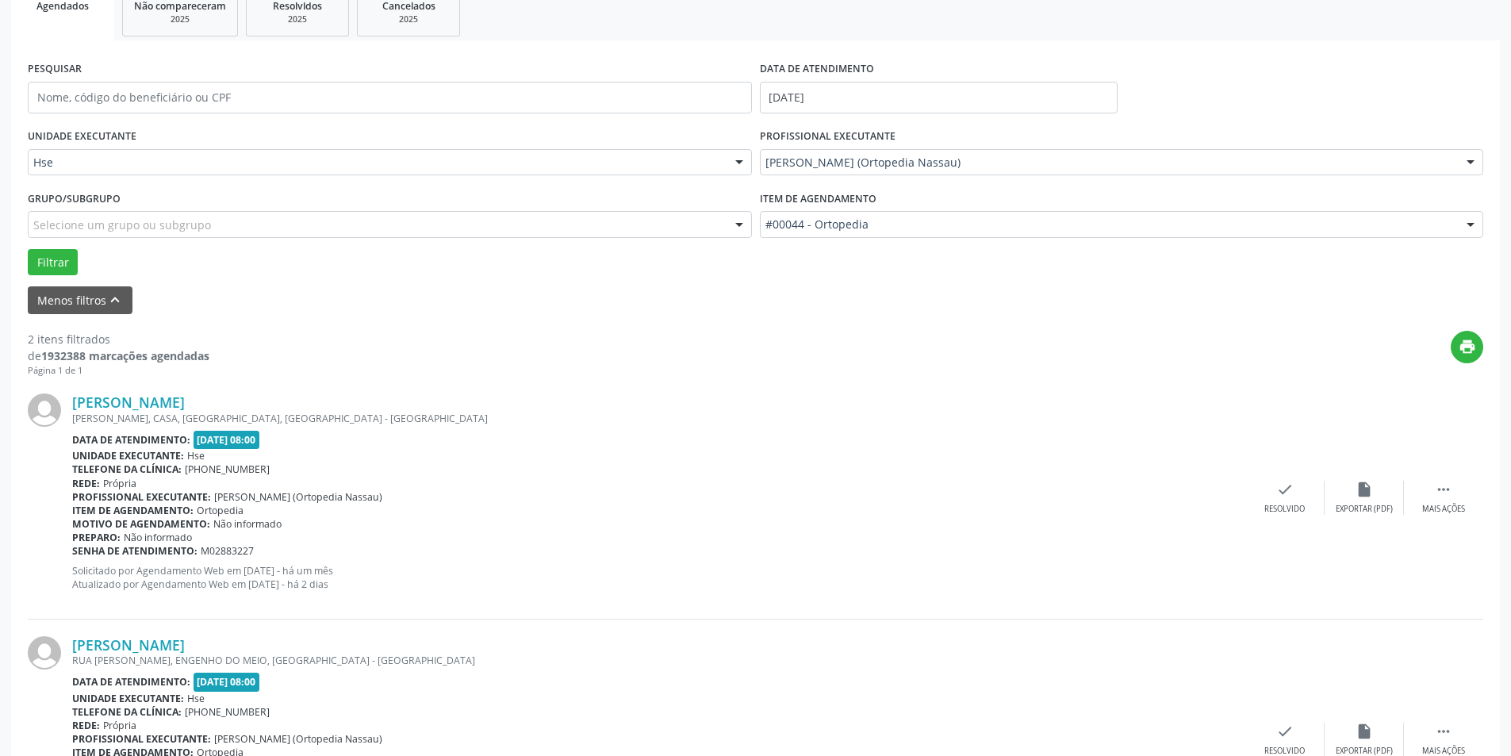
scroll to position [382, 0]
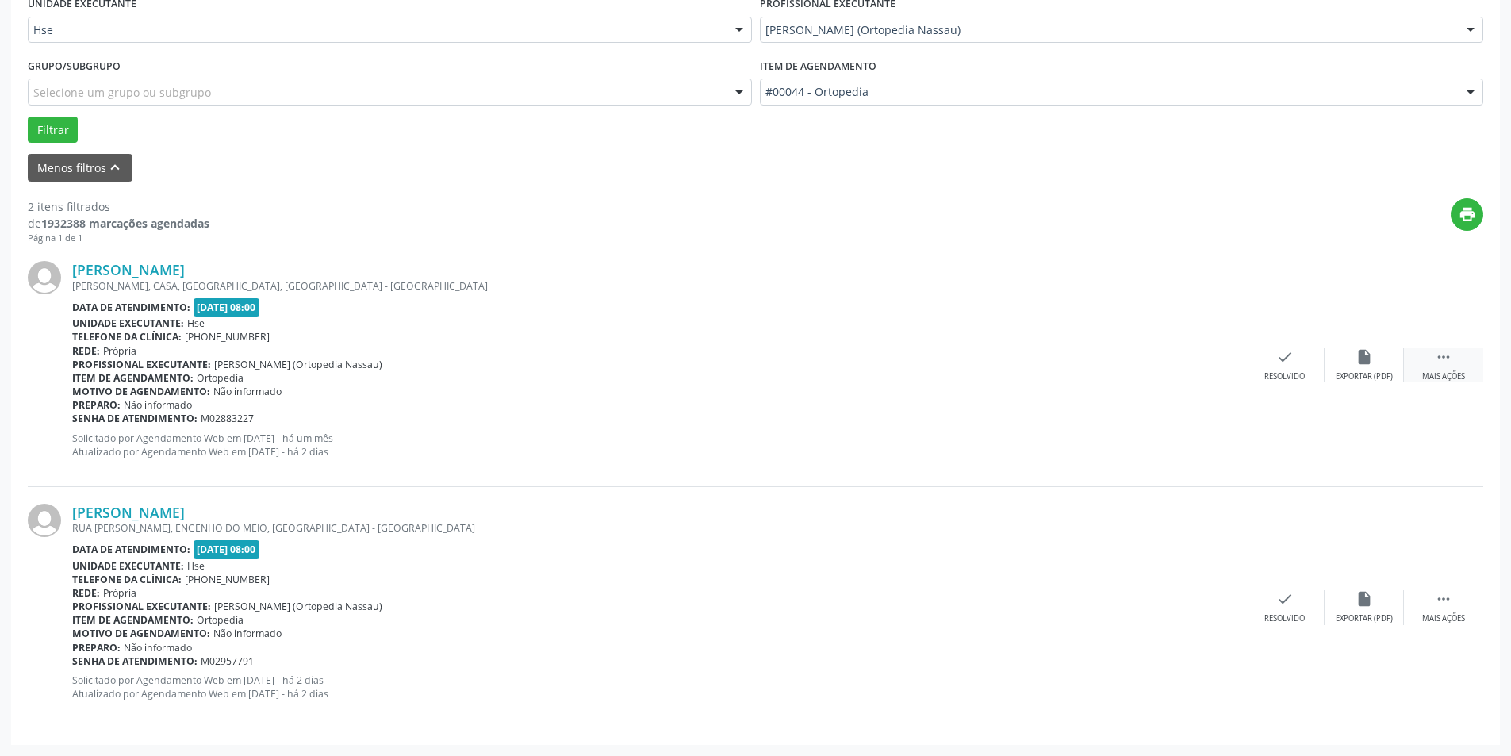
click at [1447, 365] on icon "" at bounding box center [1443, 356] width 17 height 17
click at [1371, 355] on icon "alarm_off" at bounding box center [1364, 356] width 17 height 17
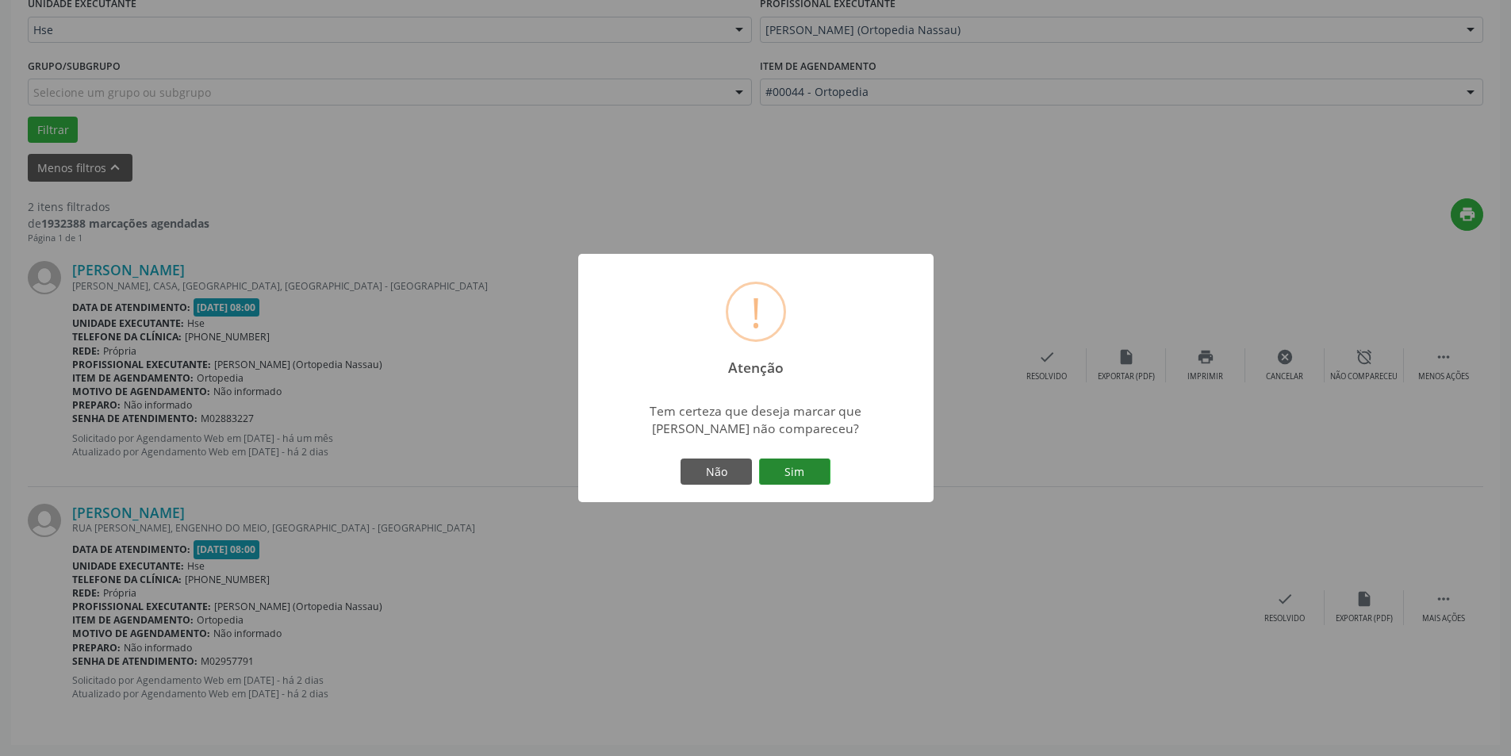
click at [818, 464] on button "Sim" at bounding box center [794, 471] width 71 height 27
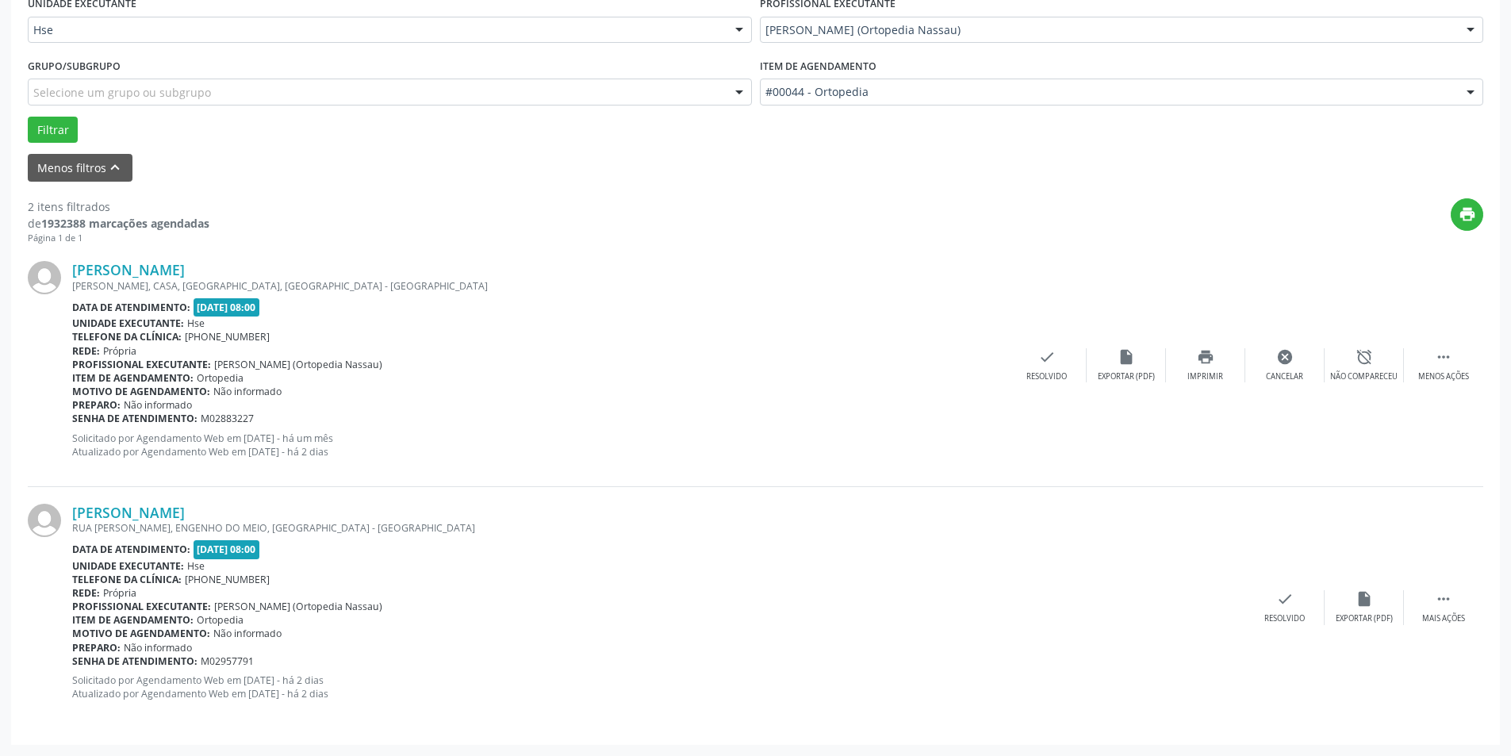
scroll to position [0, 0]
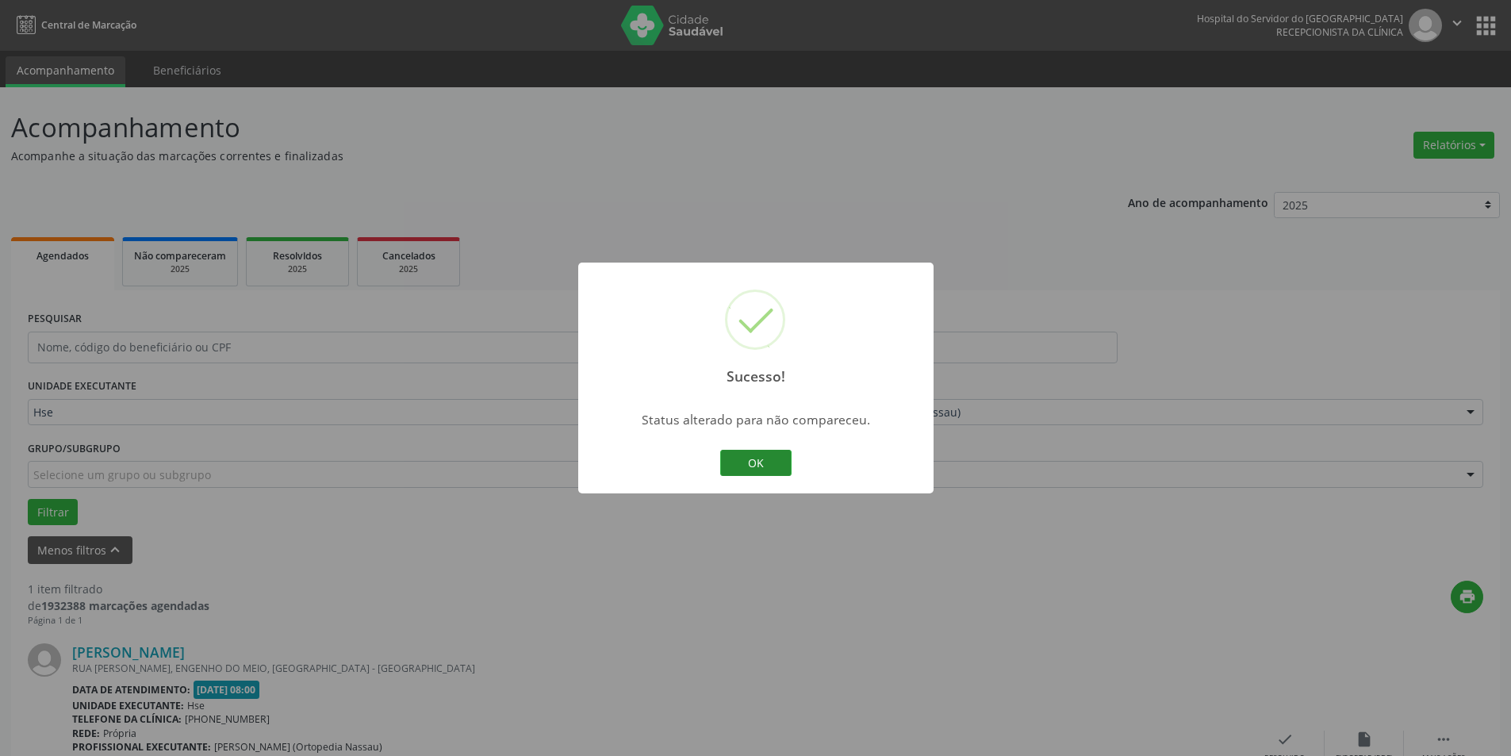
click at [754, 461] on button "OK" at bounding box center [755, 463] width 71 height 27
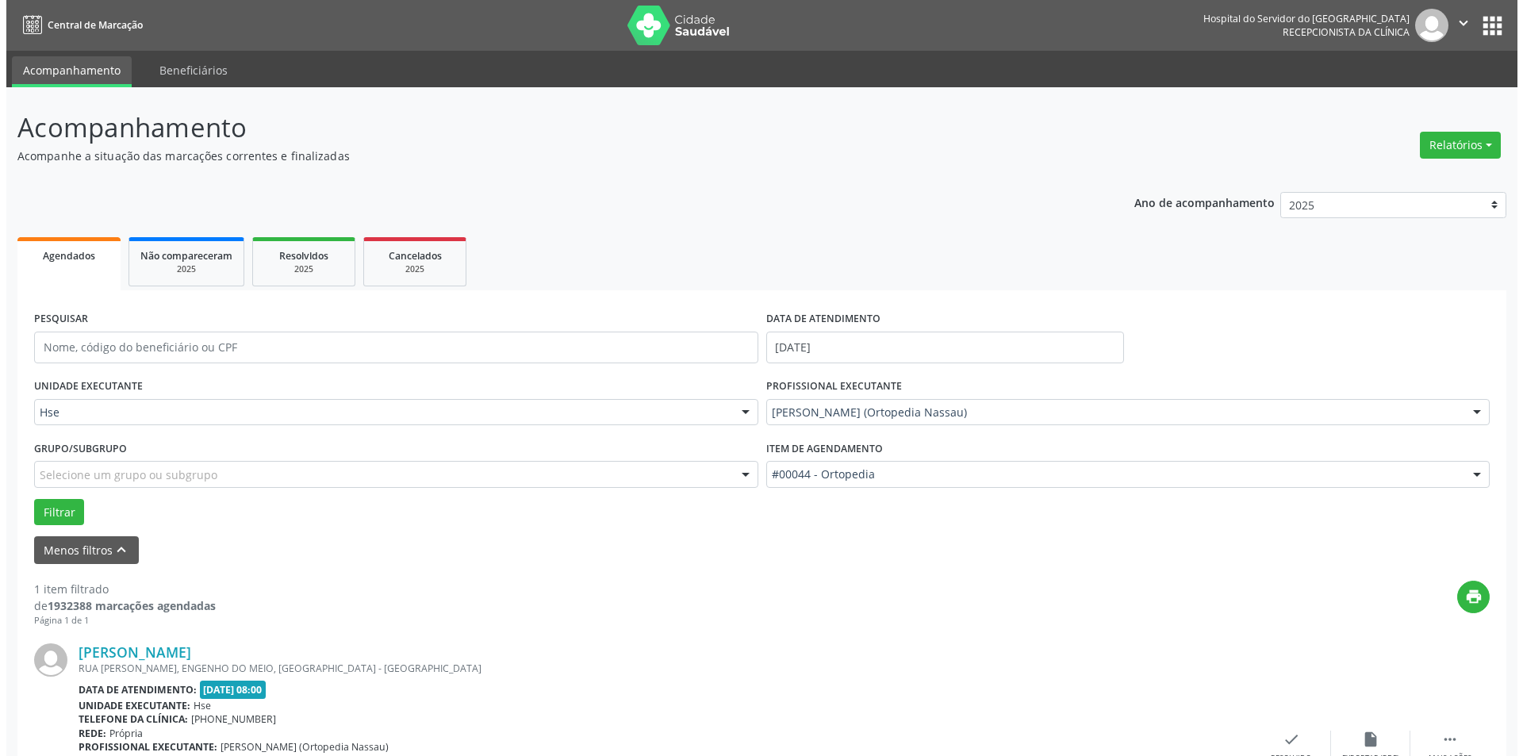
scroll to position [140, 0]
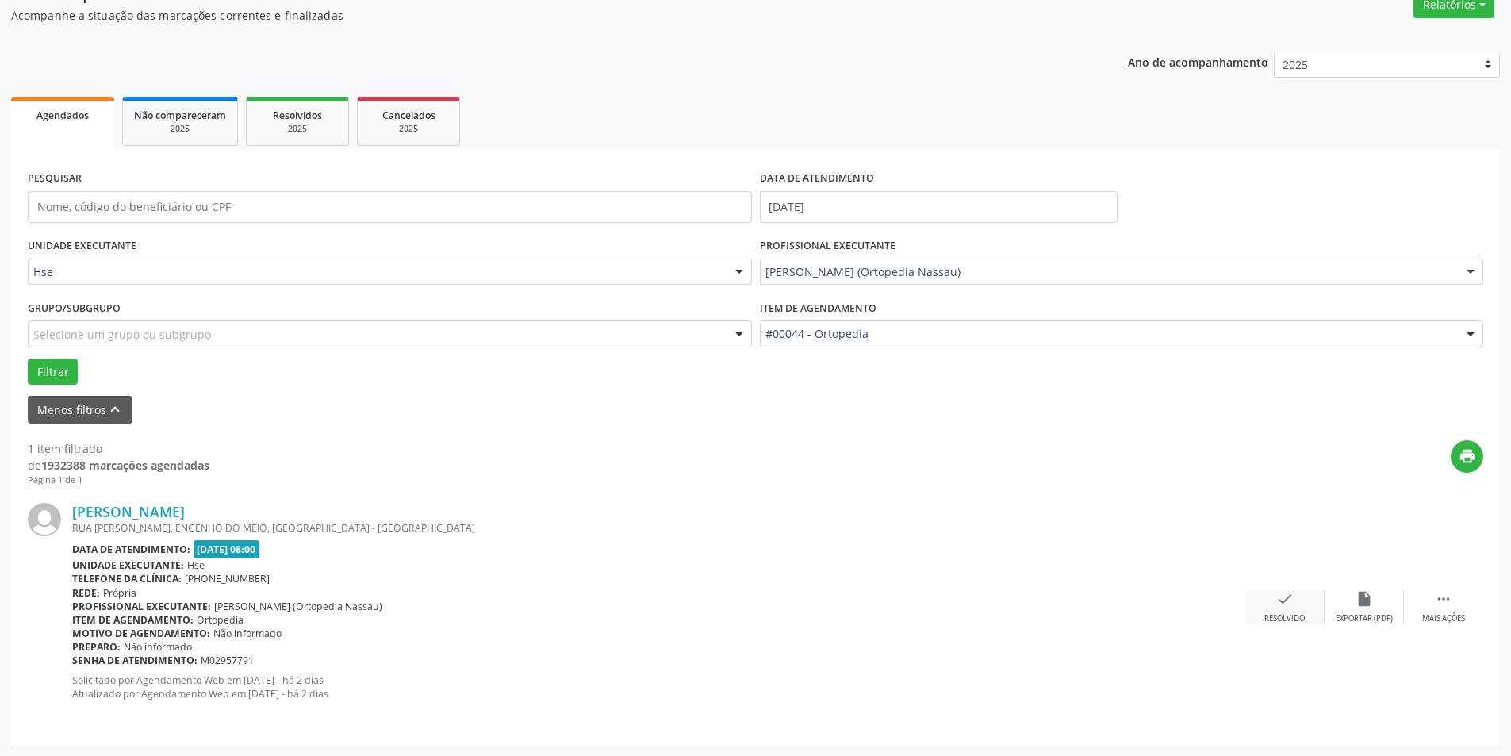
click at [1283, 605] on icon "check" at bounding box center [1284, 598] width 17 height 17
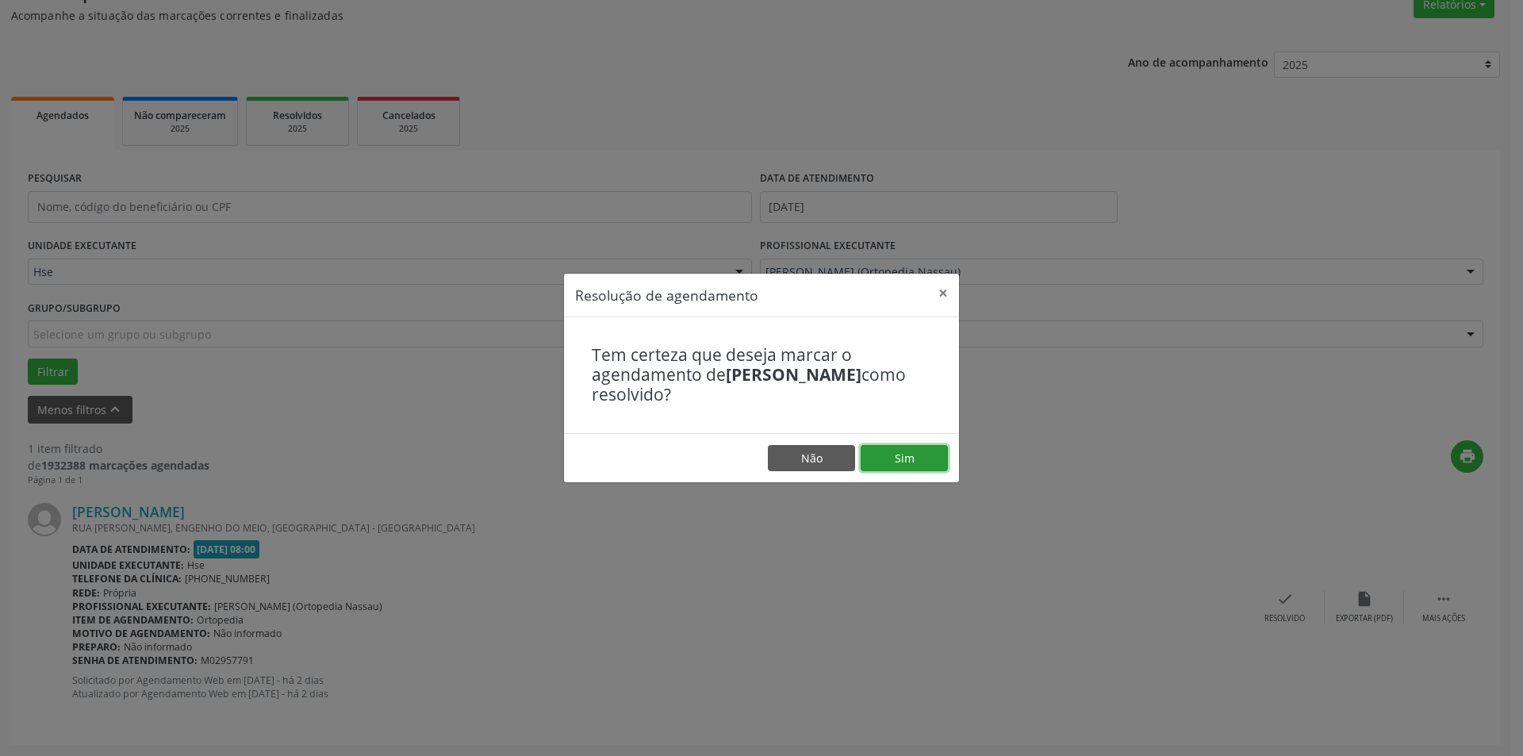
click at [905, 454] on button "Sim" at bounding box center [904, 458] width 87 height 27
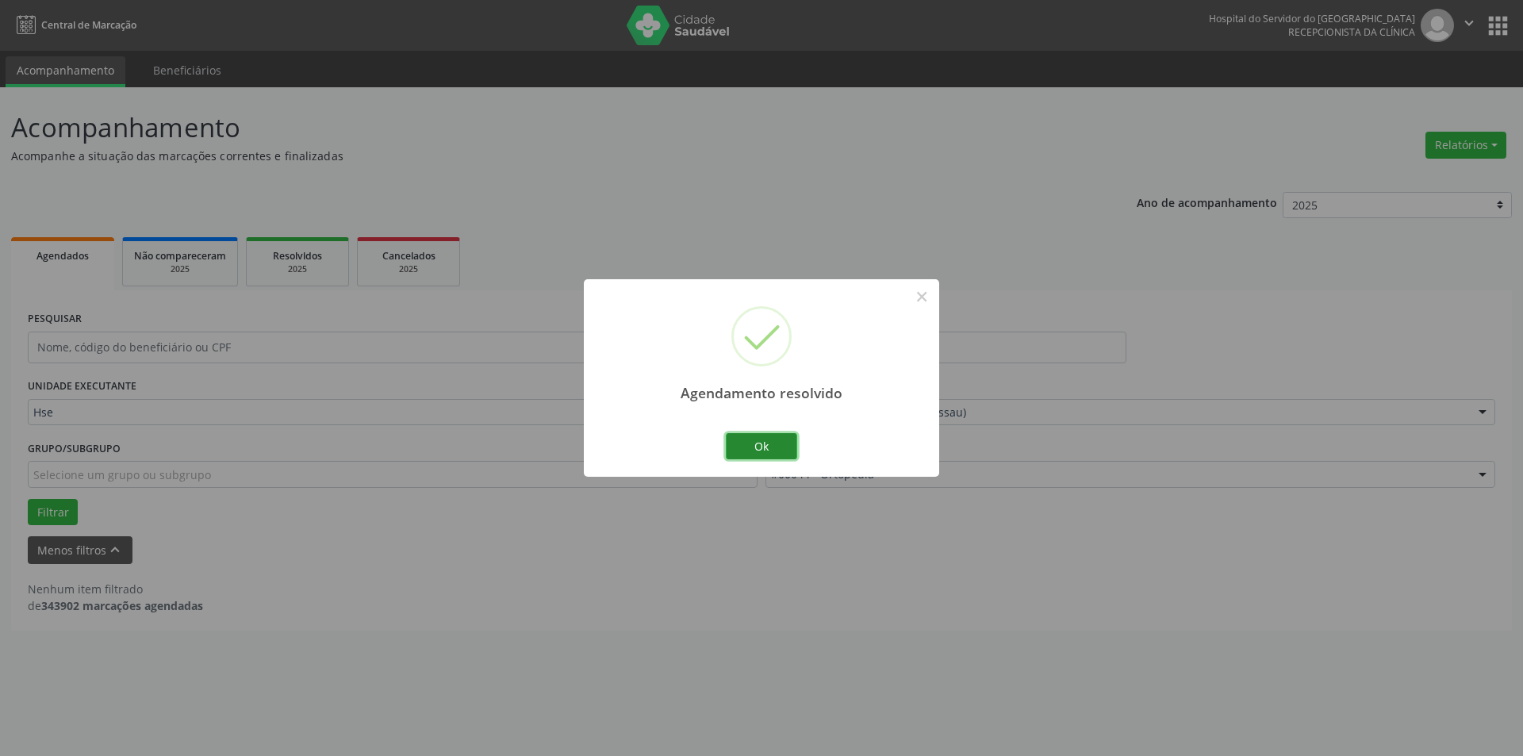
click at [785, 443] on button "Ok" at bounding box center [761, 446] width 71 height 27
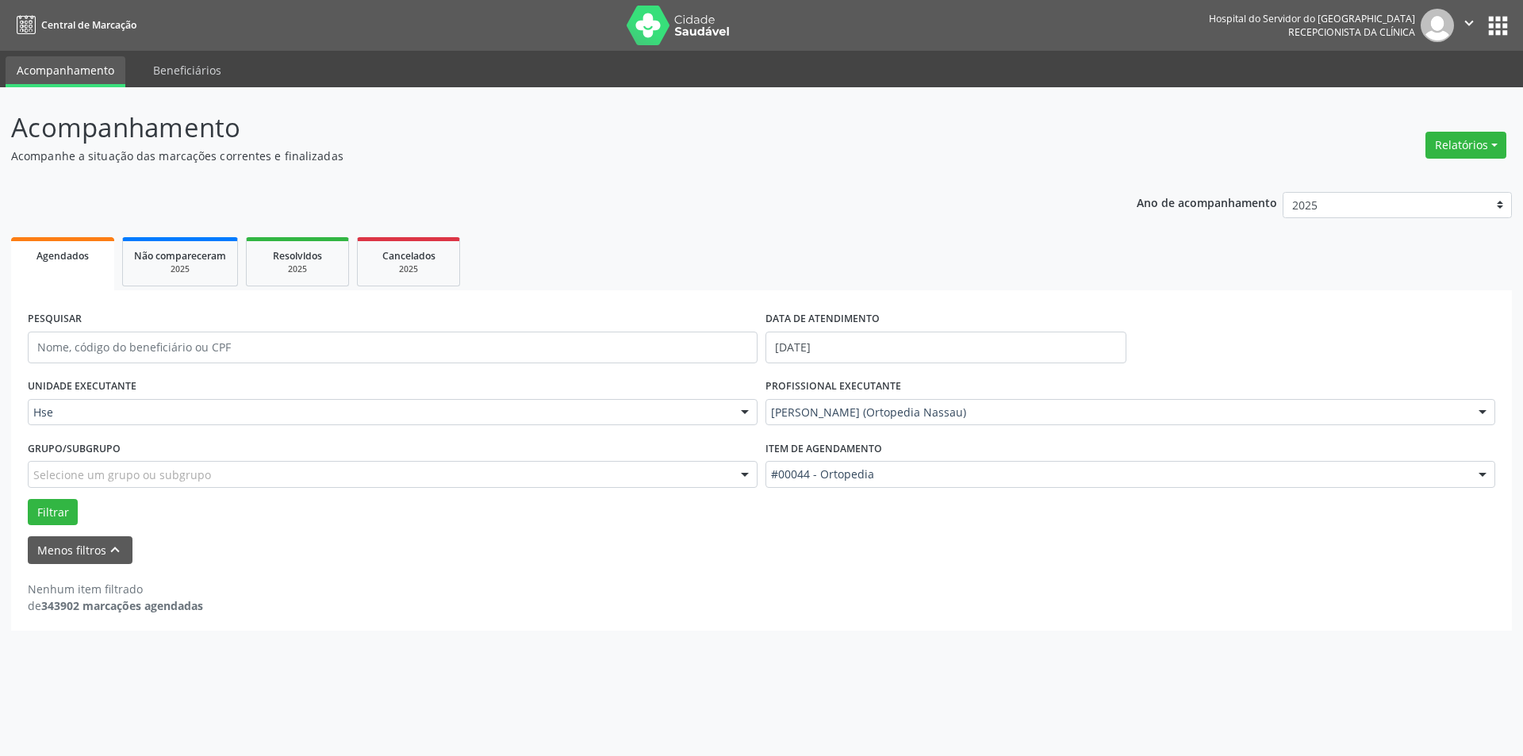
drag, startPoint x: 1522, startPoint y: 393, endPoint x: 1498, endPoint y: 333, distance: 64.8
click at [1498, 336] on div "Acompanhamento Acompanhe a situação das marcações correntes e finalizadas Relat…" at bounding box center [761, 421] width 1523 height 669
drag, startPoint x: 1354, startPoint y: 623, endPoint x: 348, endPoint y: 315, distance: 1052.0
click at [1325, 615] on div "PESQUISAR DATA DE ATENDIMENTO [DATE] UNIDADE EXECUTANTE Hse Todos as unidades H…" at bounding box center [761, 460] width 1501 height 340
